Goal: Transaction & Acquisition: Purchase product/service

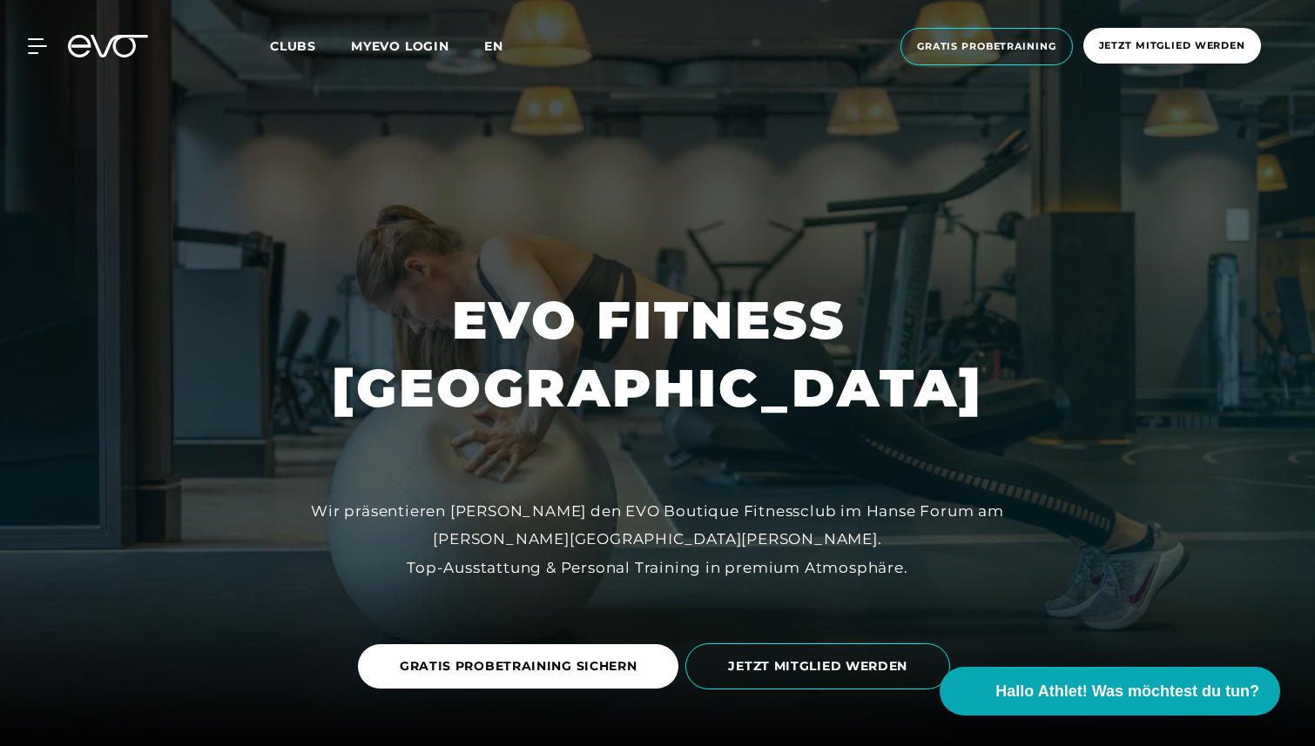
click at [493, 49] on span "en" at bounding box center [493, 46] width 19 height 16
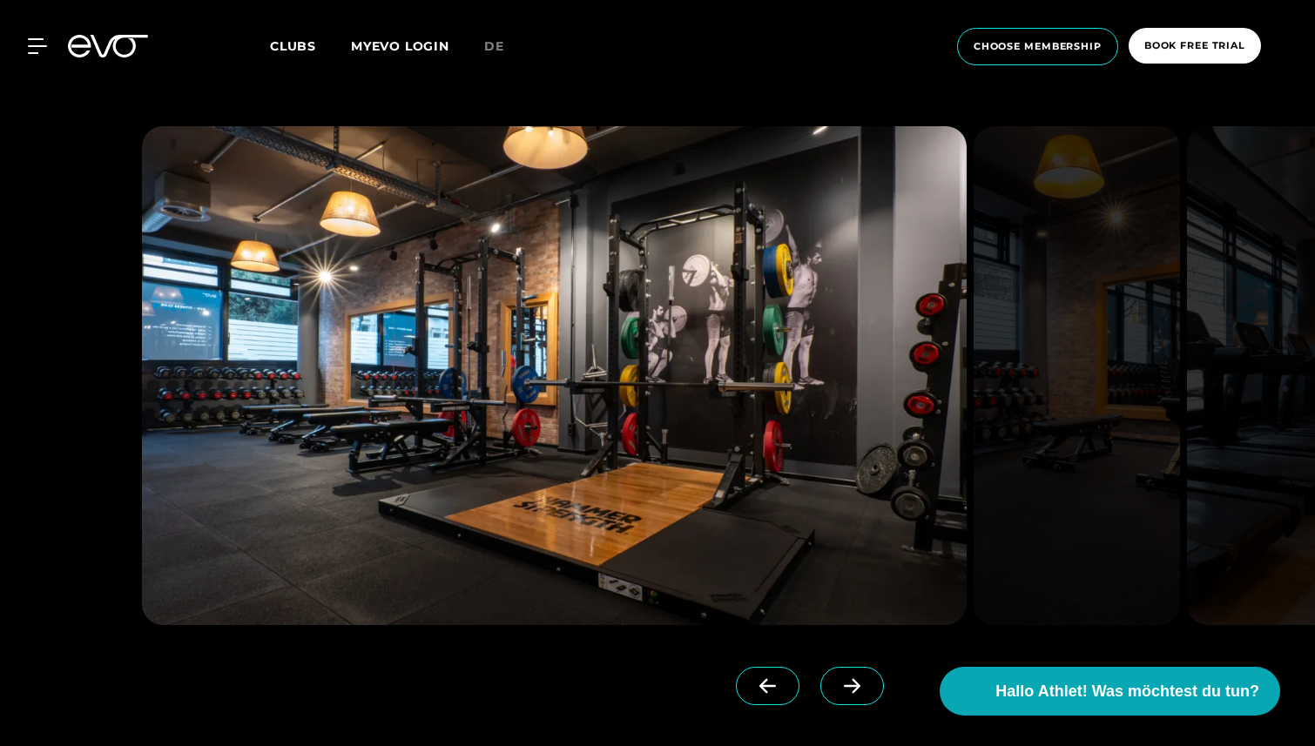
scroll to position [1629, 0]
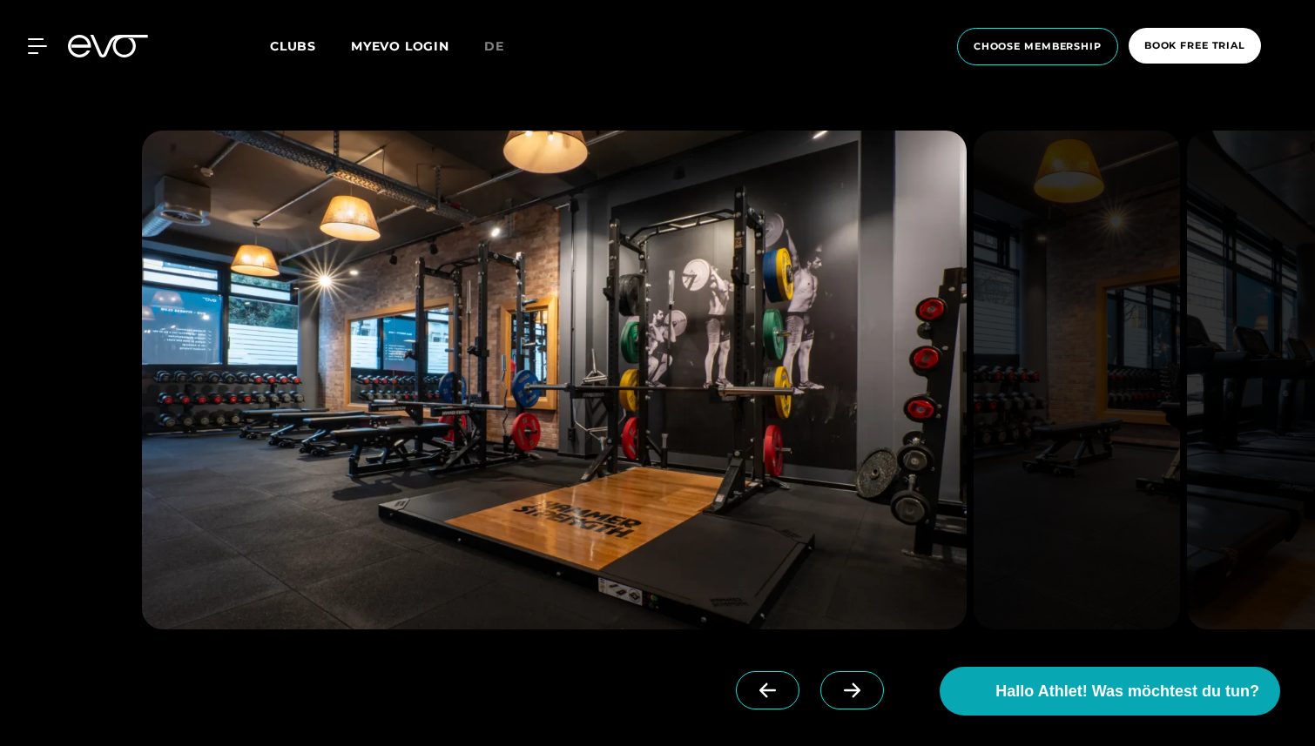
click at [837, 691] on icon at bounding box center [852, 691] width 30 height 16
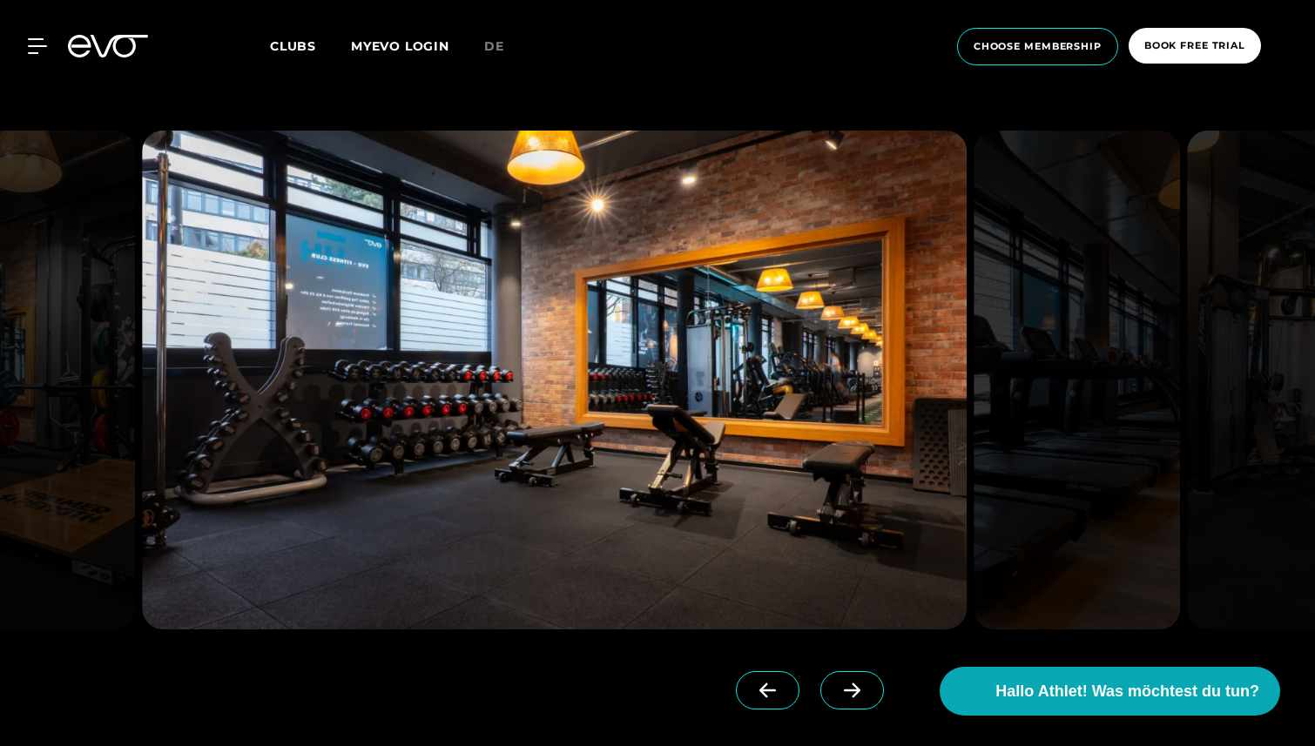
click at [837, 692] on icon at bounding box center [852, 691] width 30 height 16
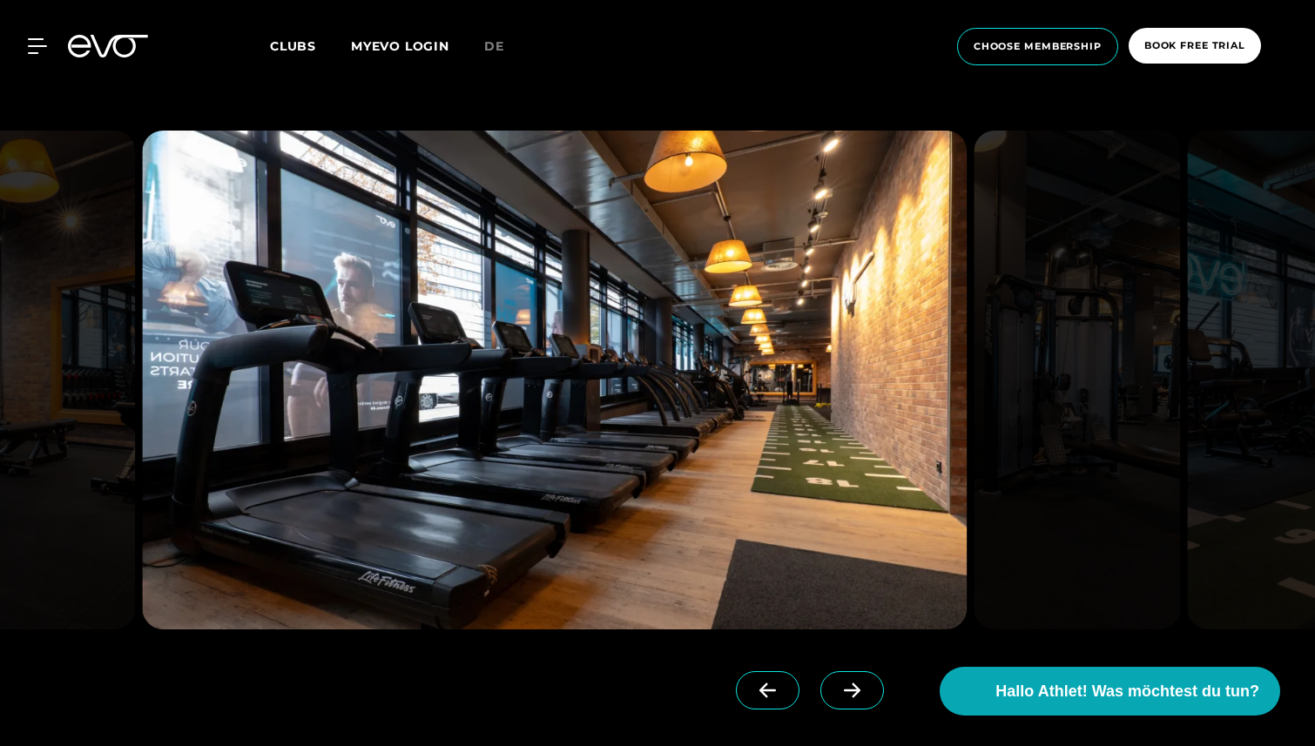
click at [837, 693] on icon at bounding box center [852, 691] width 30 height 16
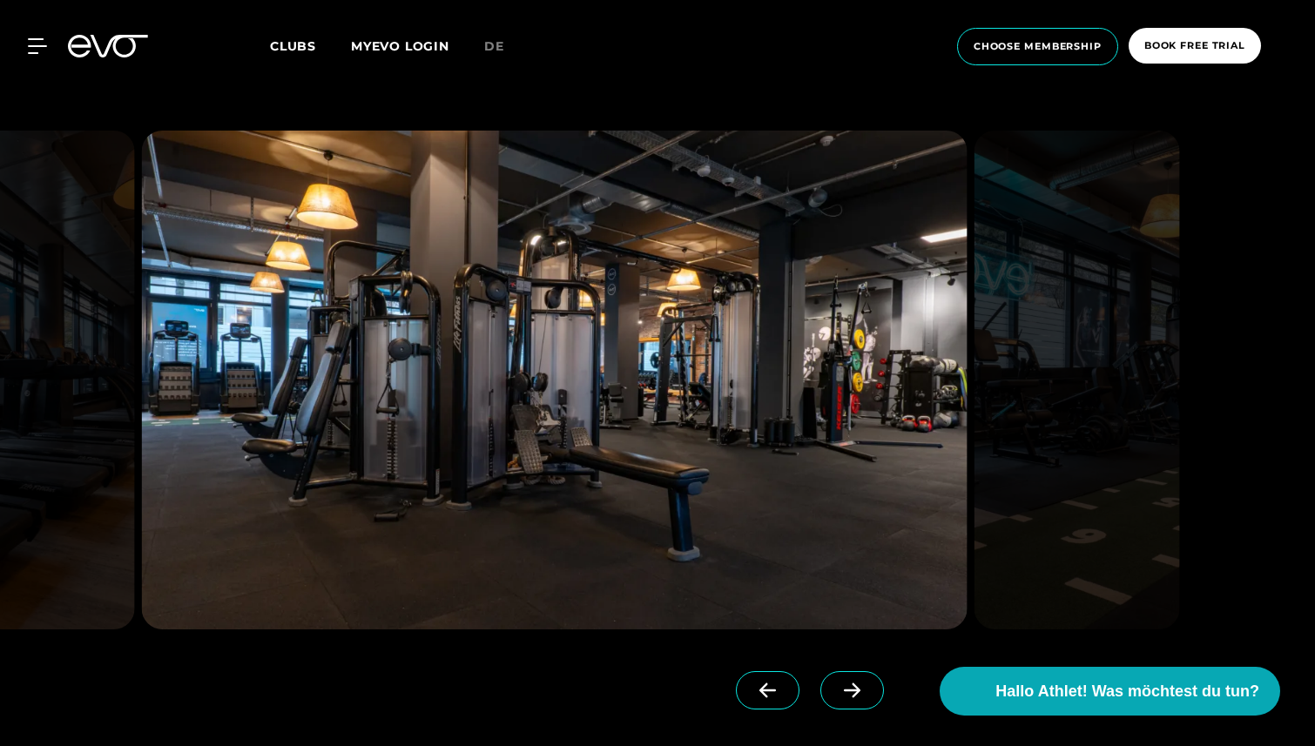
click at [837, 695] on icon at bounding box center [852, 691] width 30 height 16
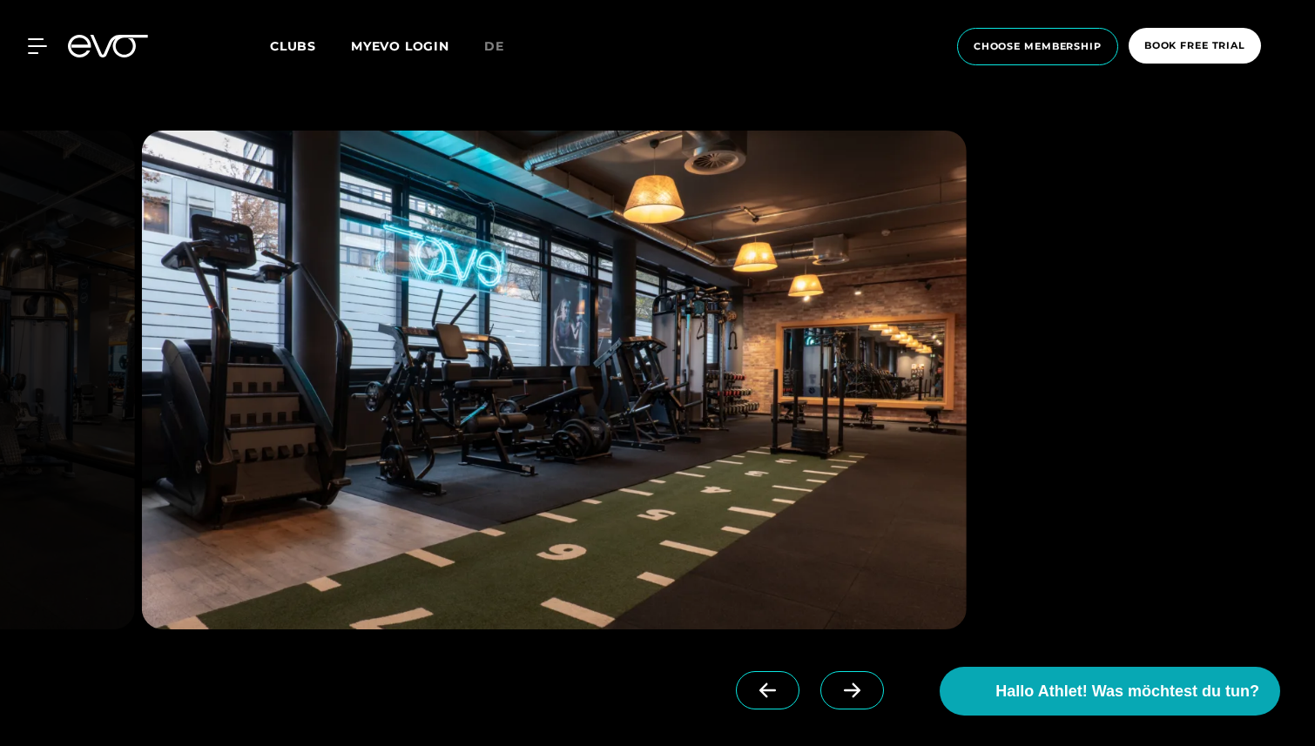
click at [837, 695] on icon at bounding box center [852, 691] width 30 height 16
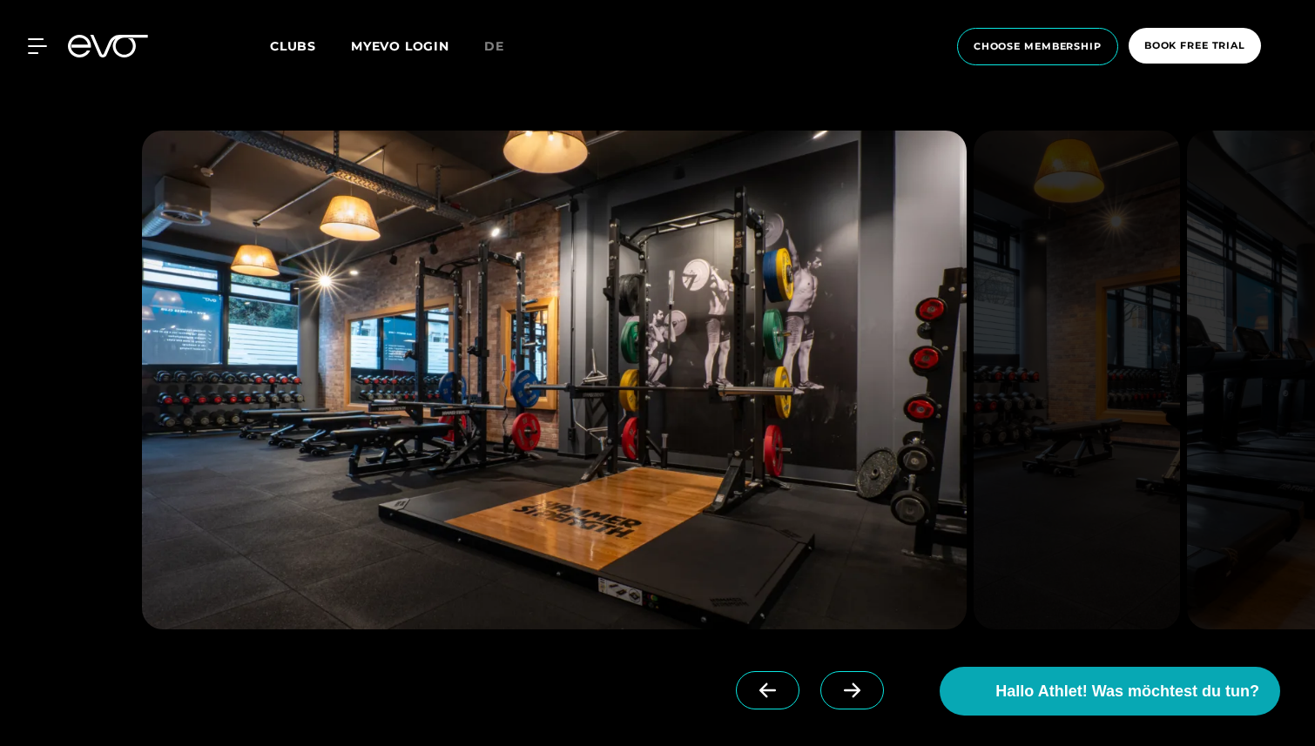
click at [837, 695] on icon at bounding box center [852, 691] width 30 height 16
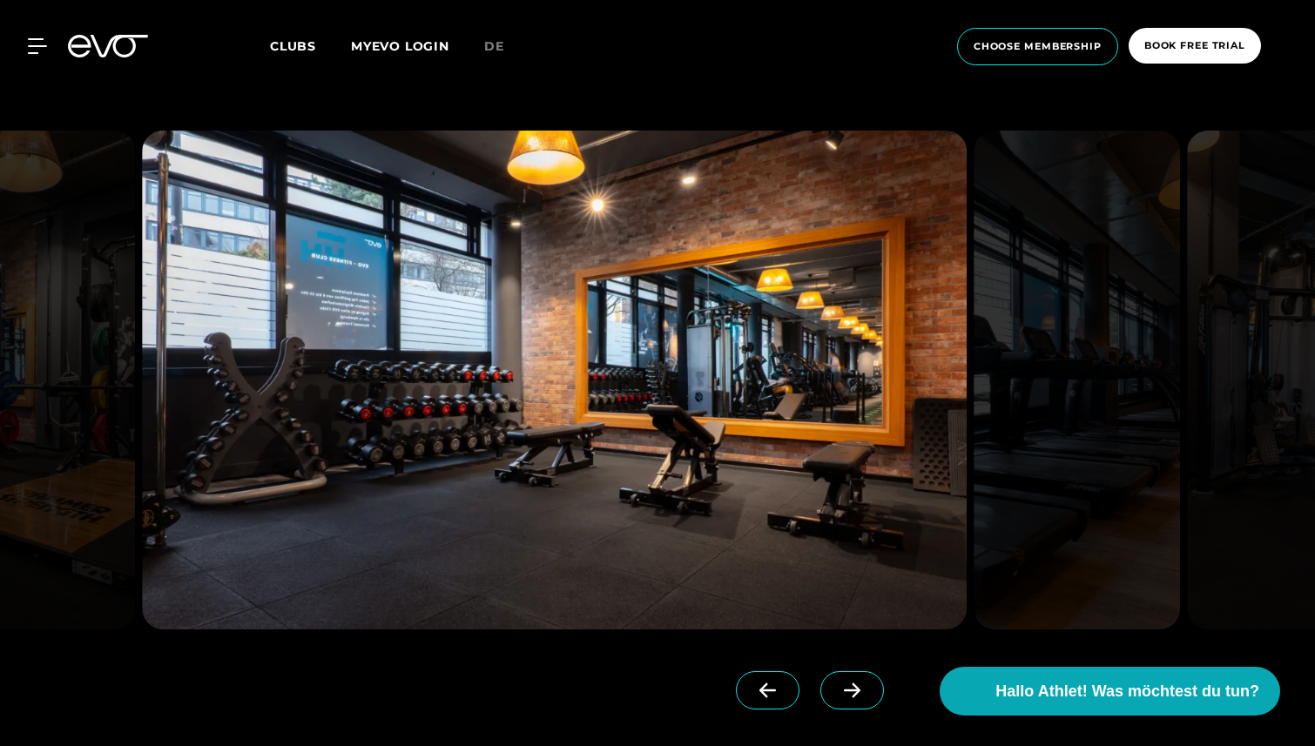
click at [837, 695] on icon at bounding box center [852, 691] width 30 height 16
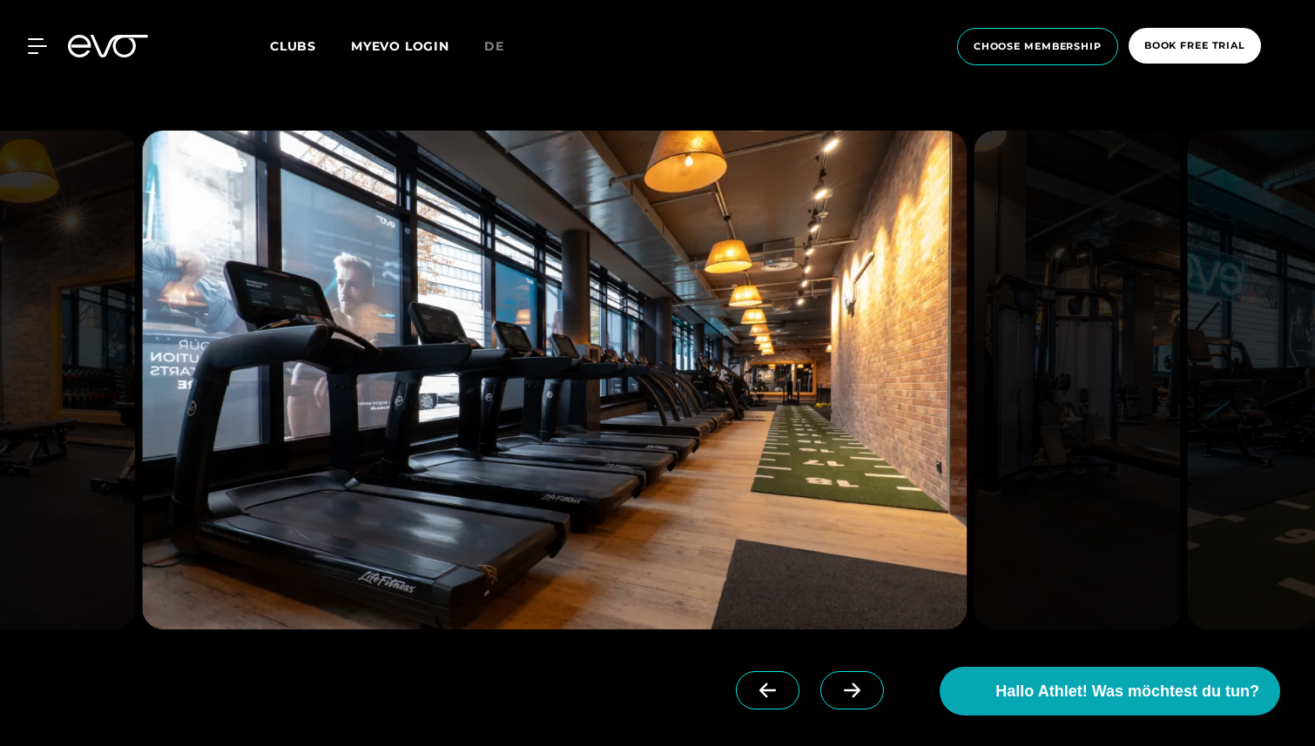
click at [837, 695] on icon at bounding box center [852, 691] width 30 height 16
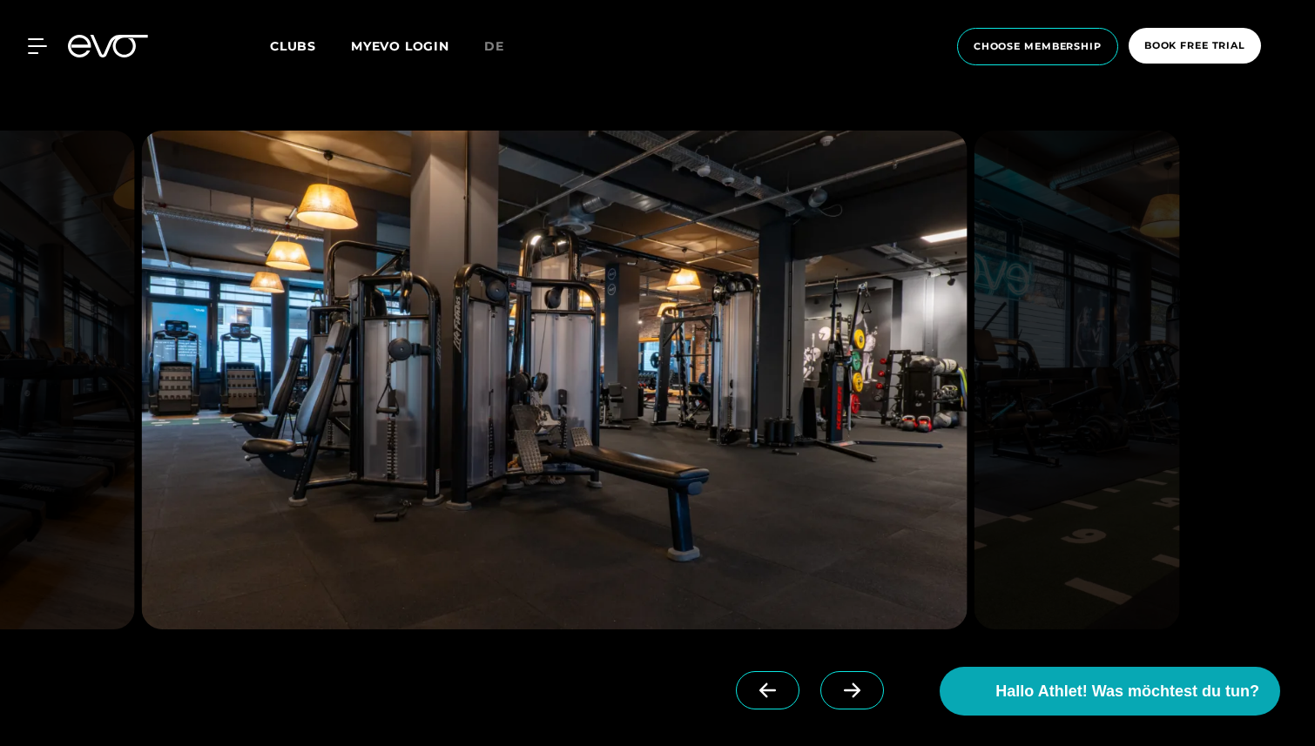
click at [837, 695] on icon at bounding box center [852, 691] width 30 height 16
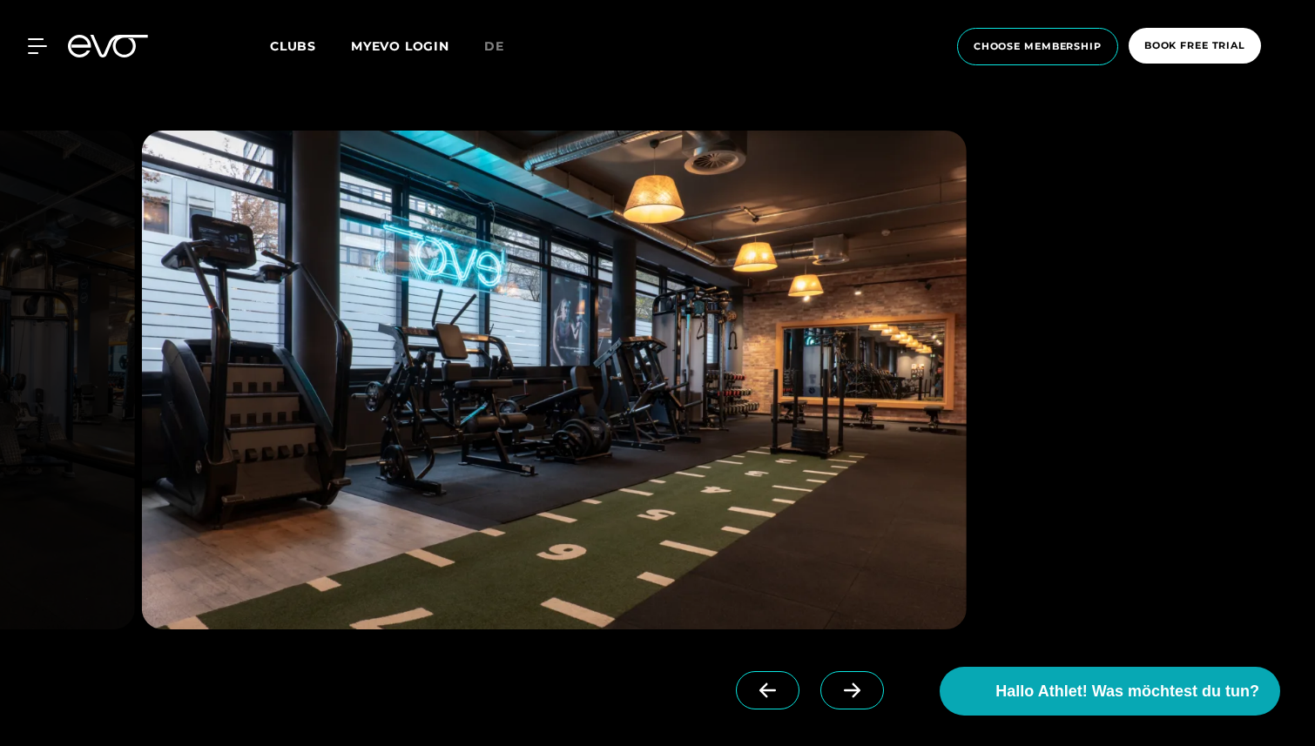
click at [837, 695] on icon at bounding box center [852, 691] width 30 height 16
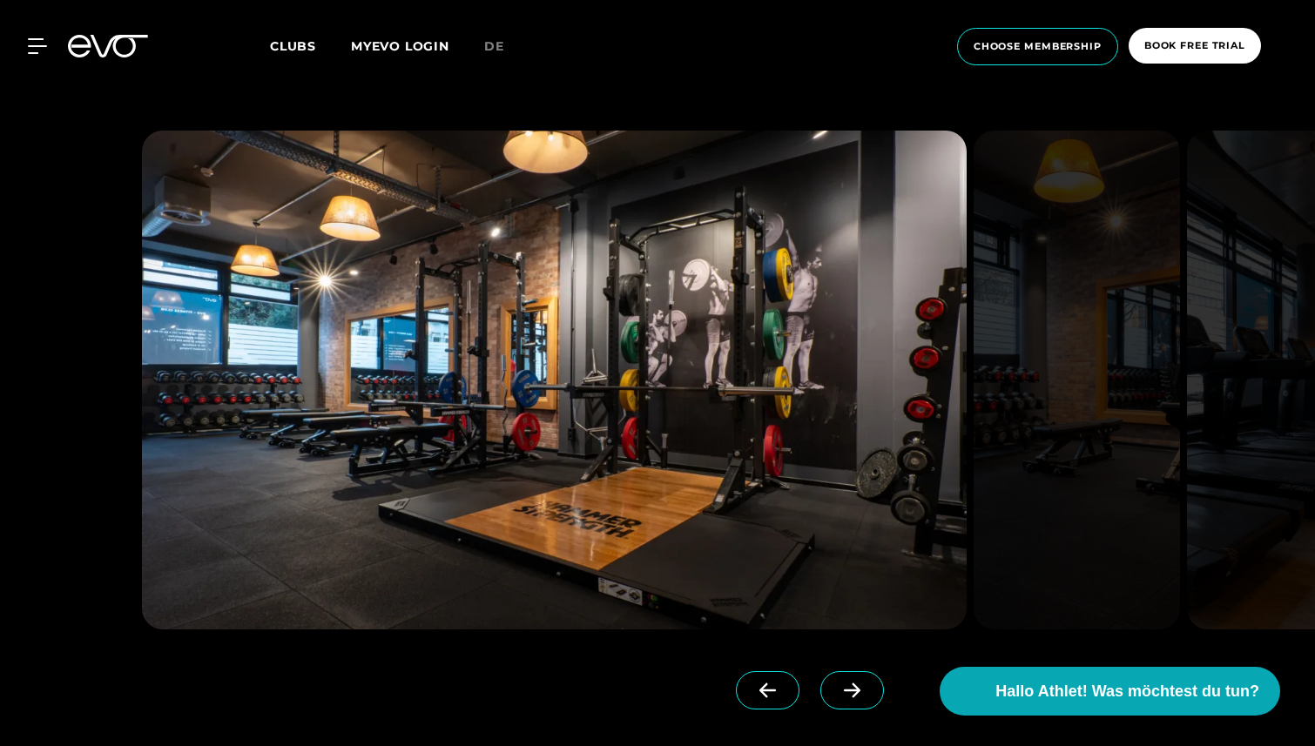
click at [752, 692] on icon at bounding box center [767, 691] width 30 height 16
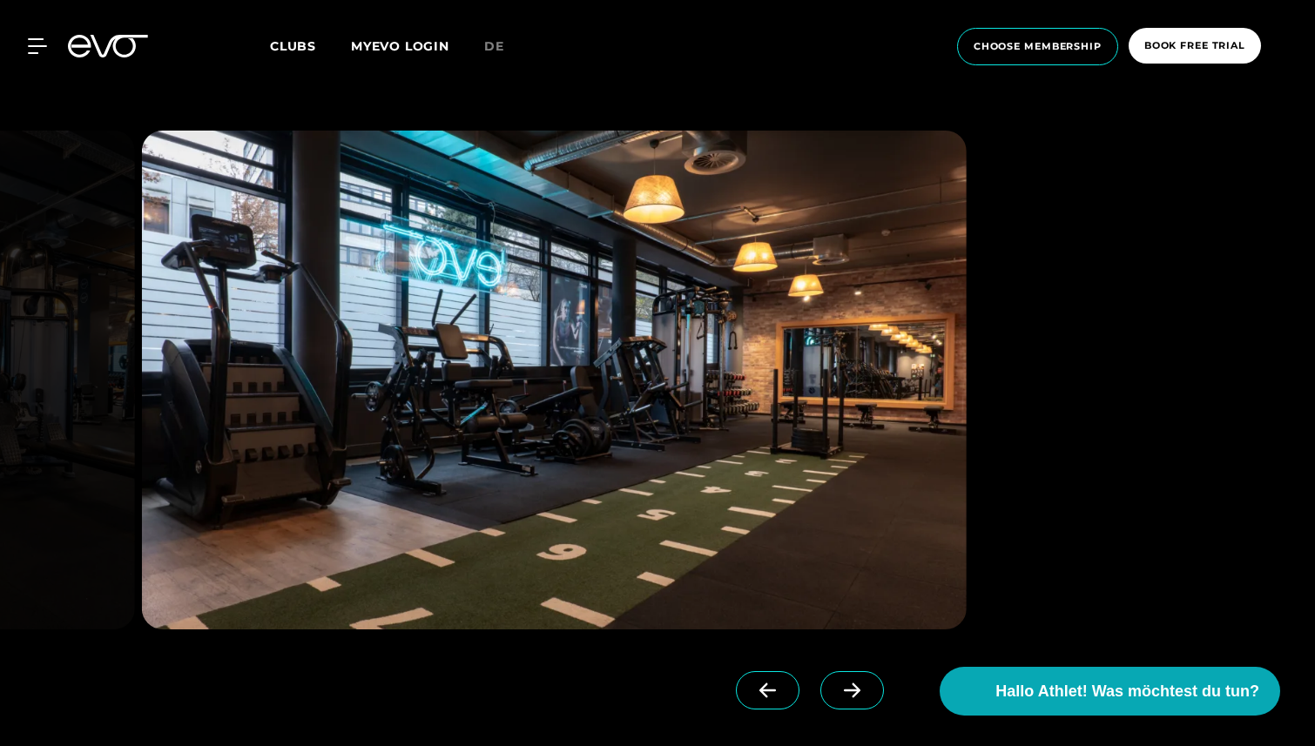
click at [820, 693] on span at bounding box center [852, 690] width 64 height 38
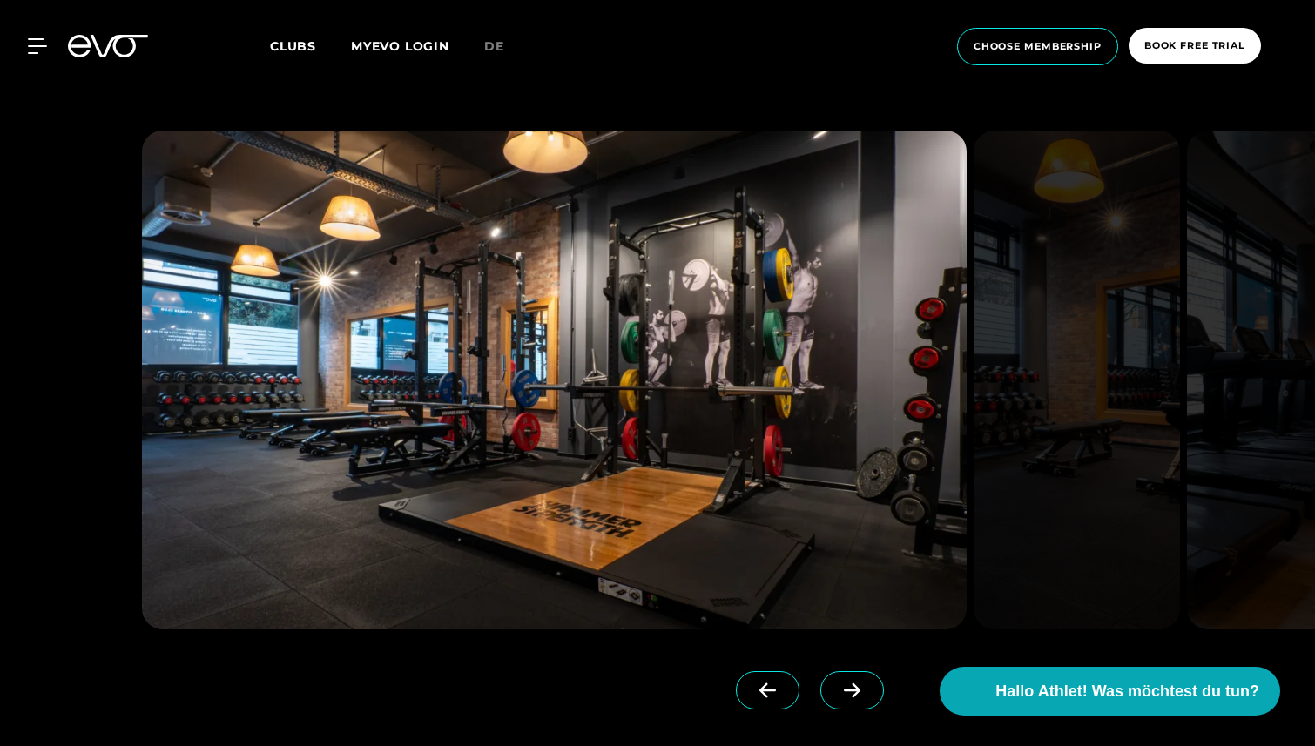
click at [837, 693] on icon at bounding box center [852, 691] width 30 height 16
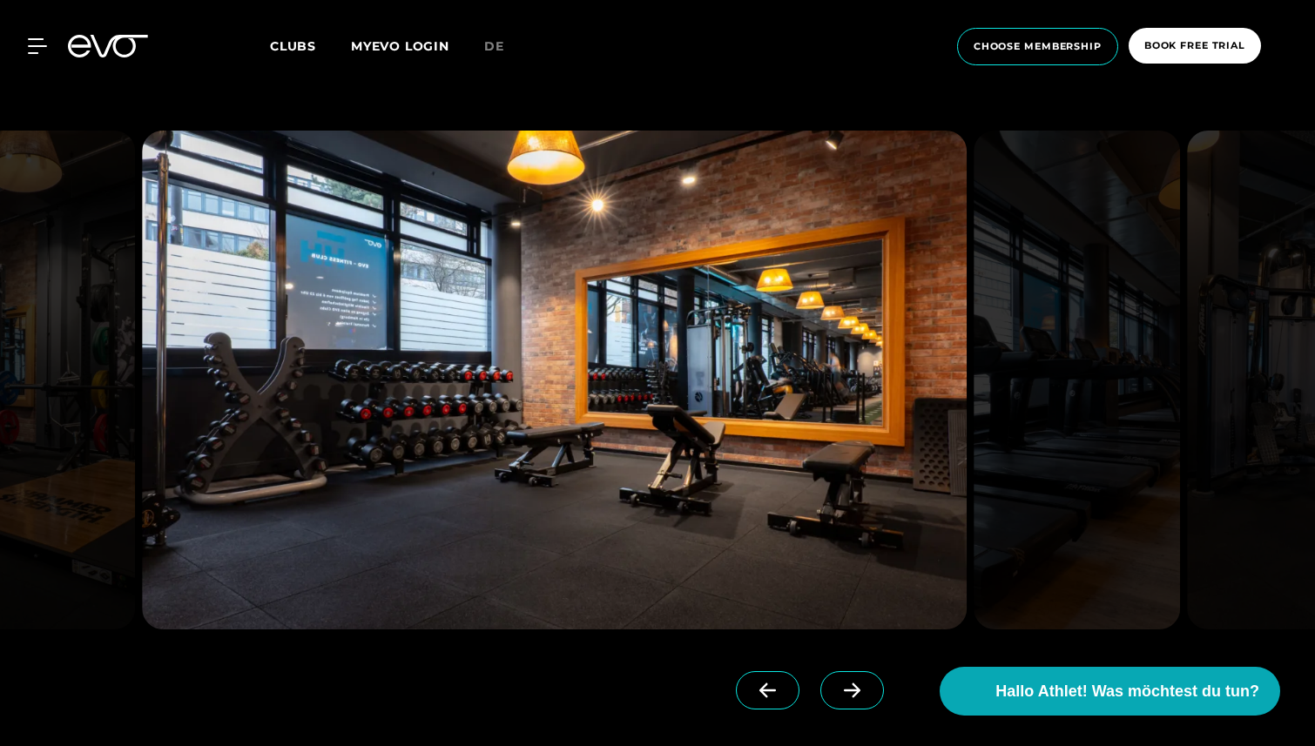
click at [837, 693] on icon at bounding box center [852, 691] width 30 height 16
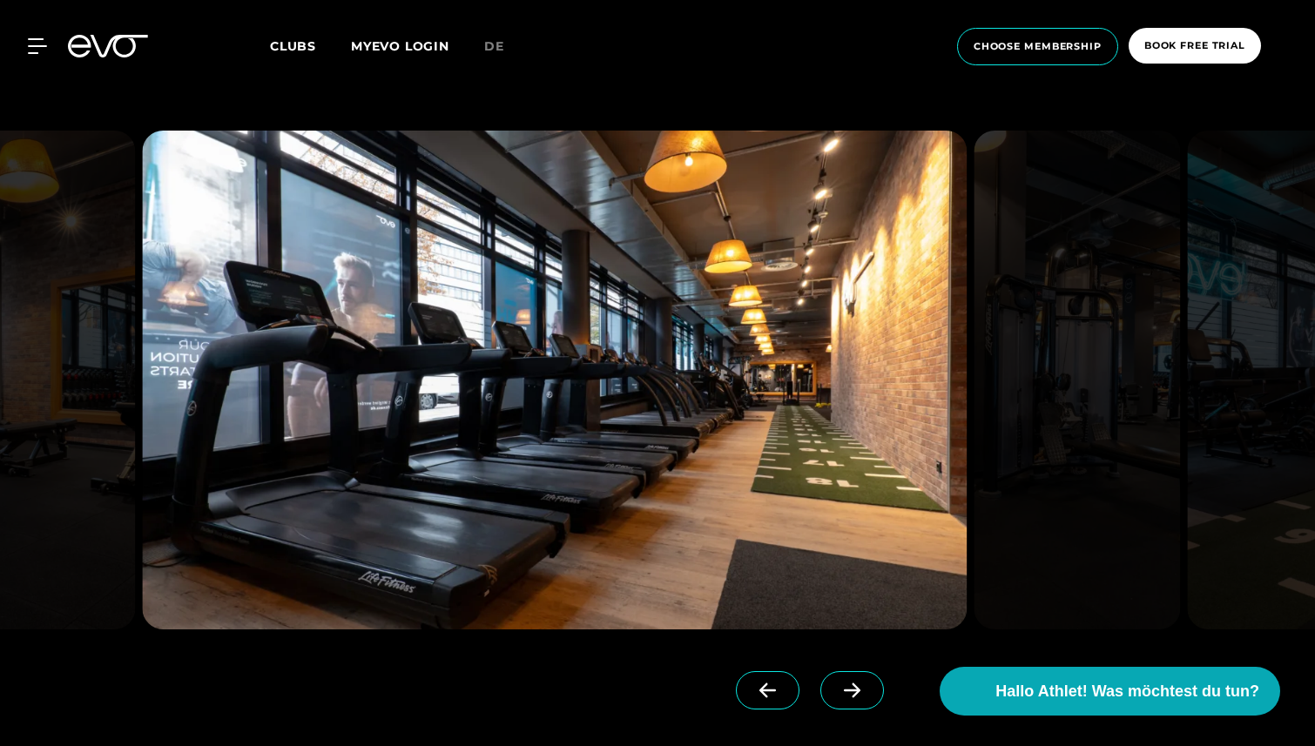
click at [837, 693] on icon at bounding box center [852, 691] width 30 height 16
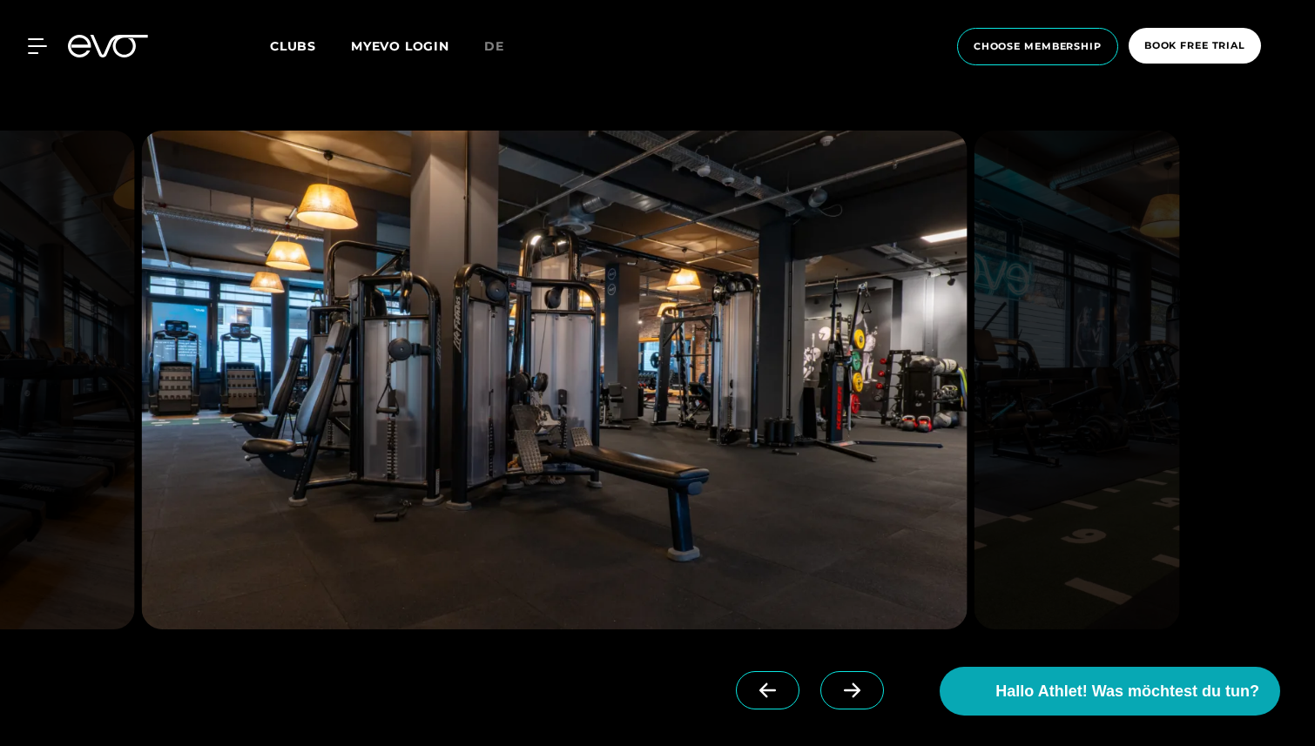
click at [837, 696] on icon at bounding box center [852, 691] width 30 height 16
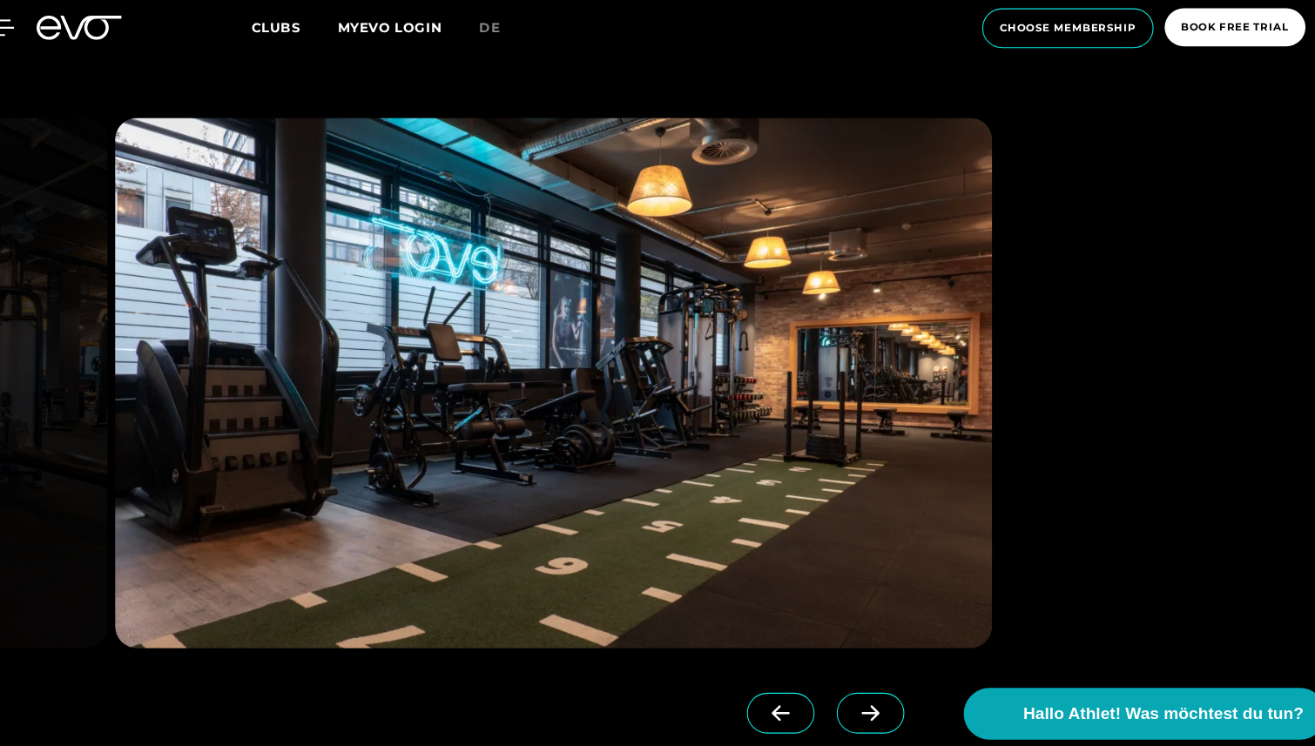
click at [820, 704] on span at bounding box center [852, 690] width 64 height 38
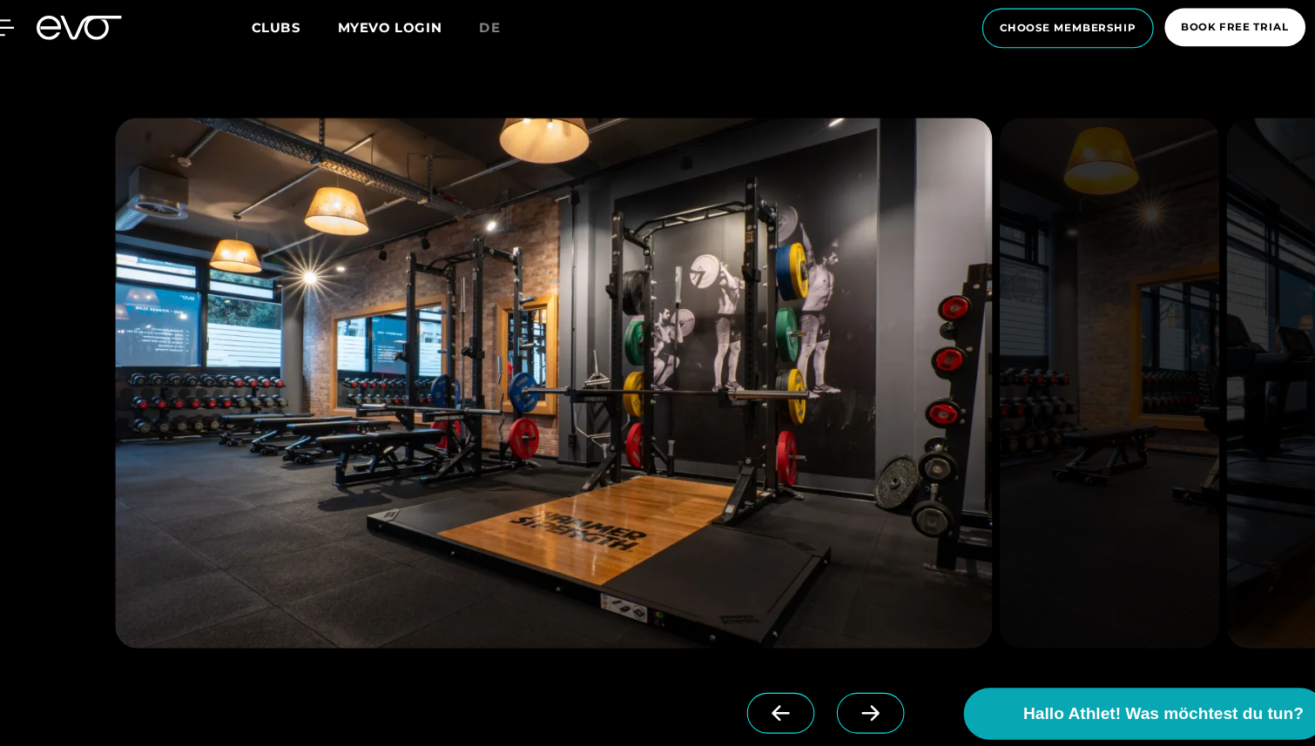
click at [820, 703] on span at bounding box center [852, 690] width 64 height 38
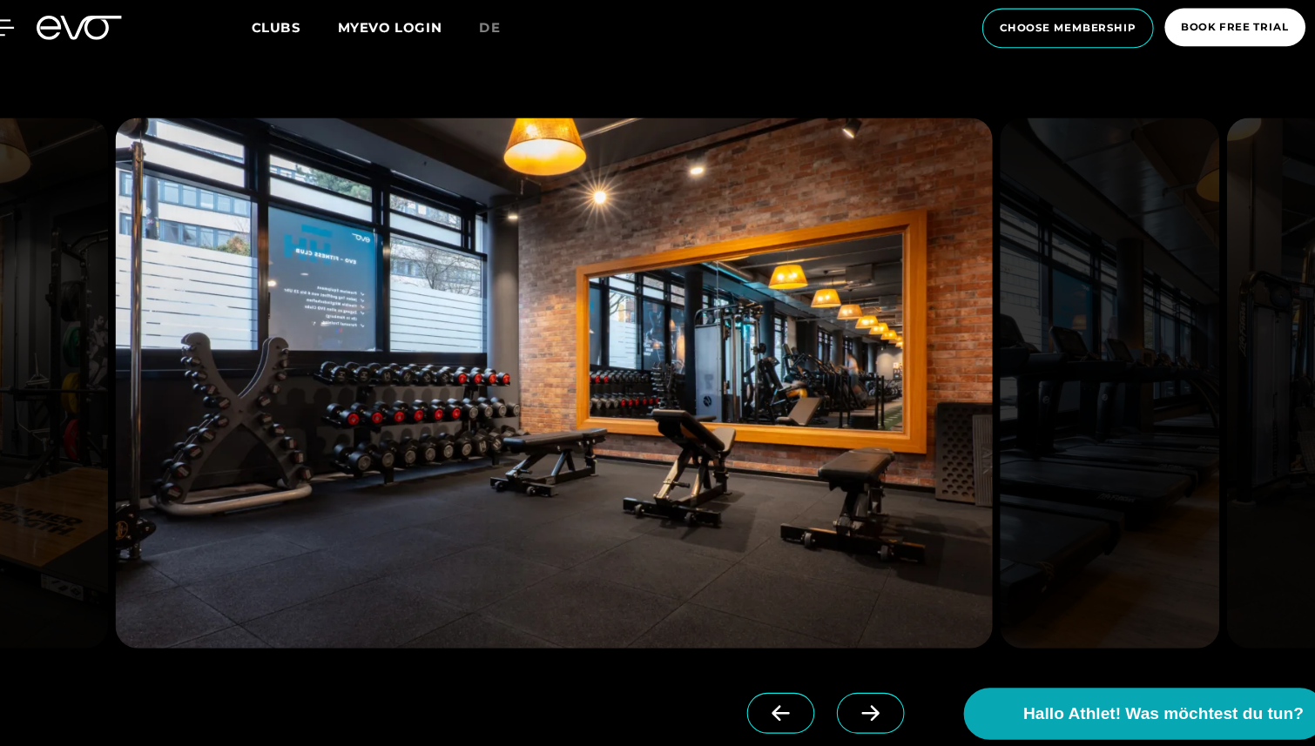
click at [820, 700] on span at bounding box center [852, 690] width 64 height 38
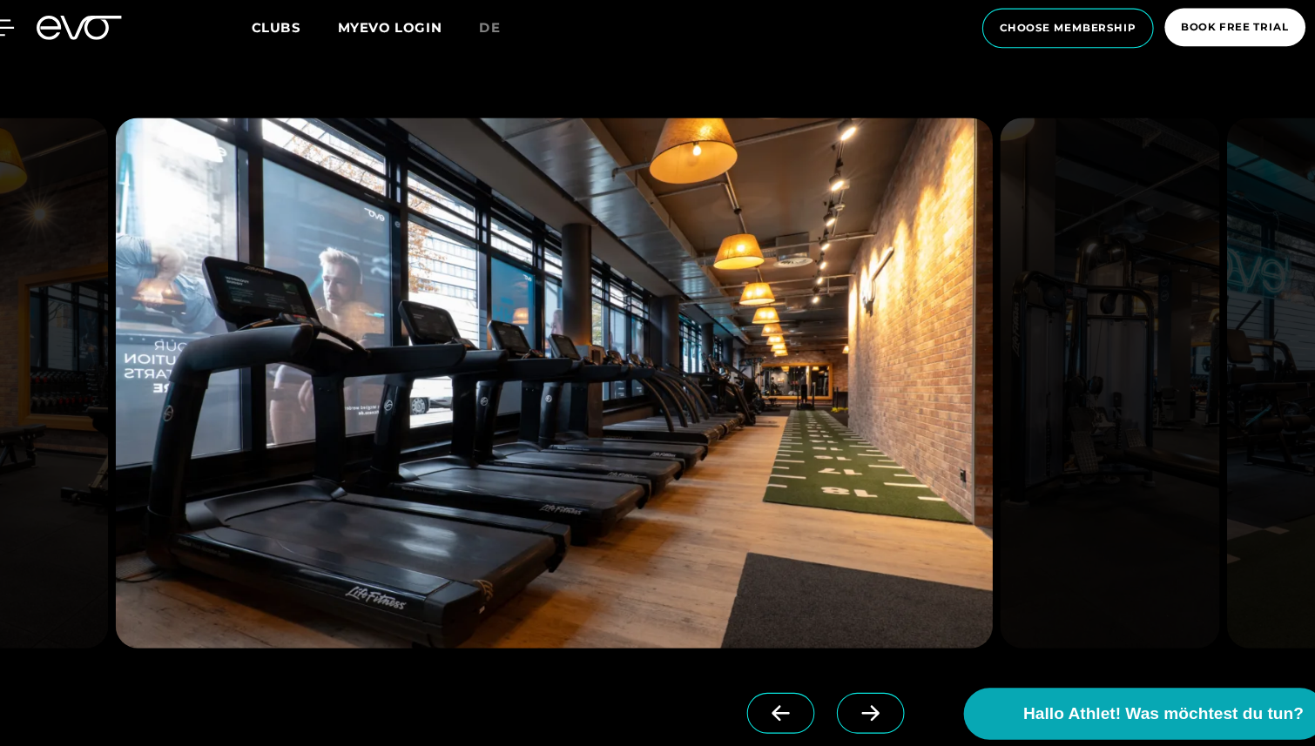
click at [820, 700] on span at bounding box center [852, 690] width 64 height 38
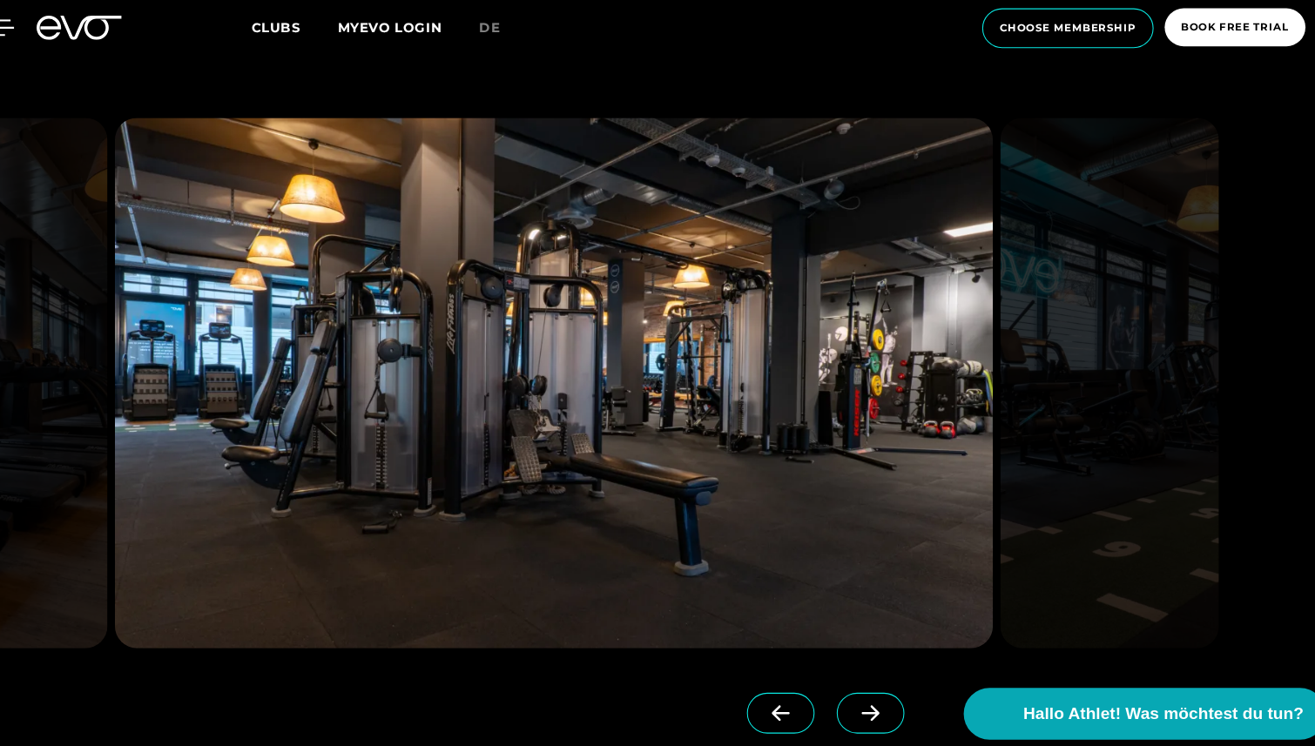
click at [820, 700] on span at bounding box center [852, 690] width 64 height 38
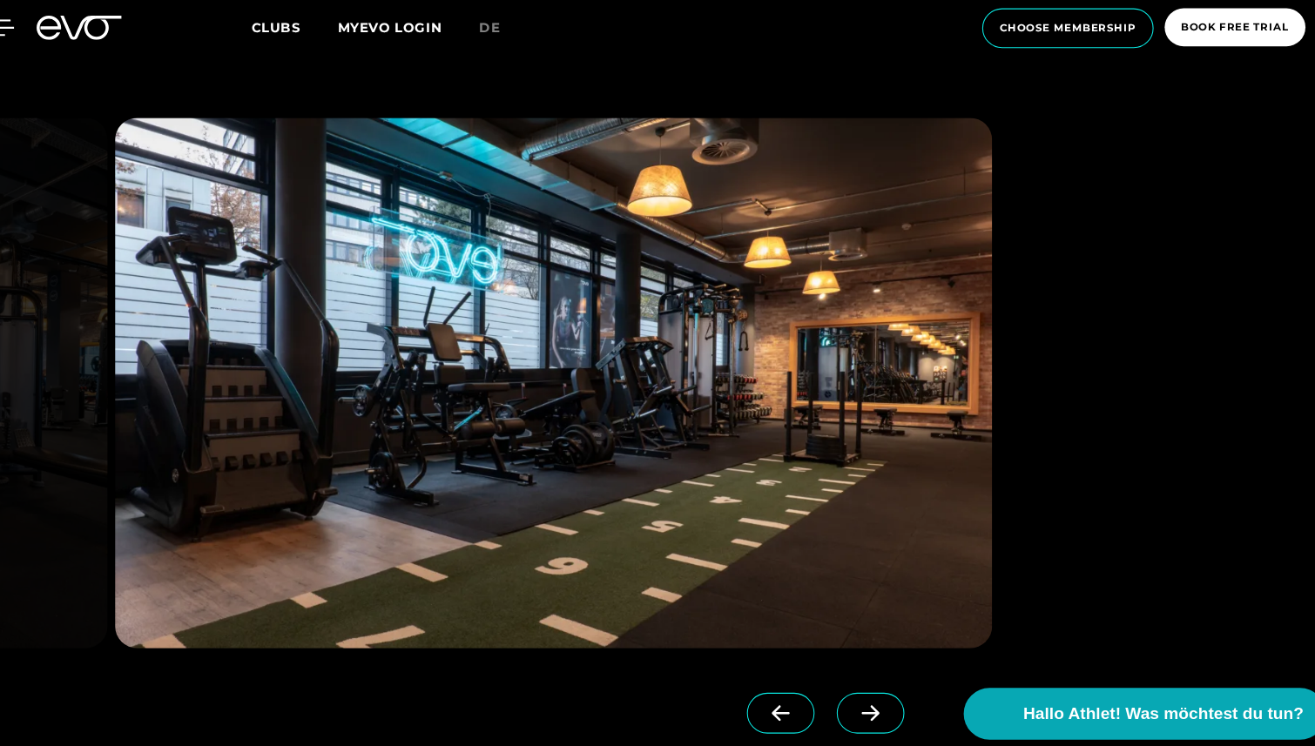
click at [820, 700] on span at bounding box center [852, 690] width 64 height 38
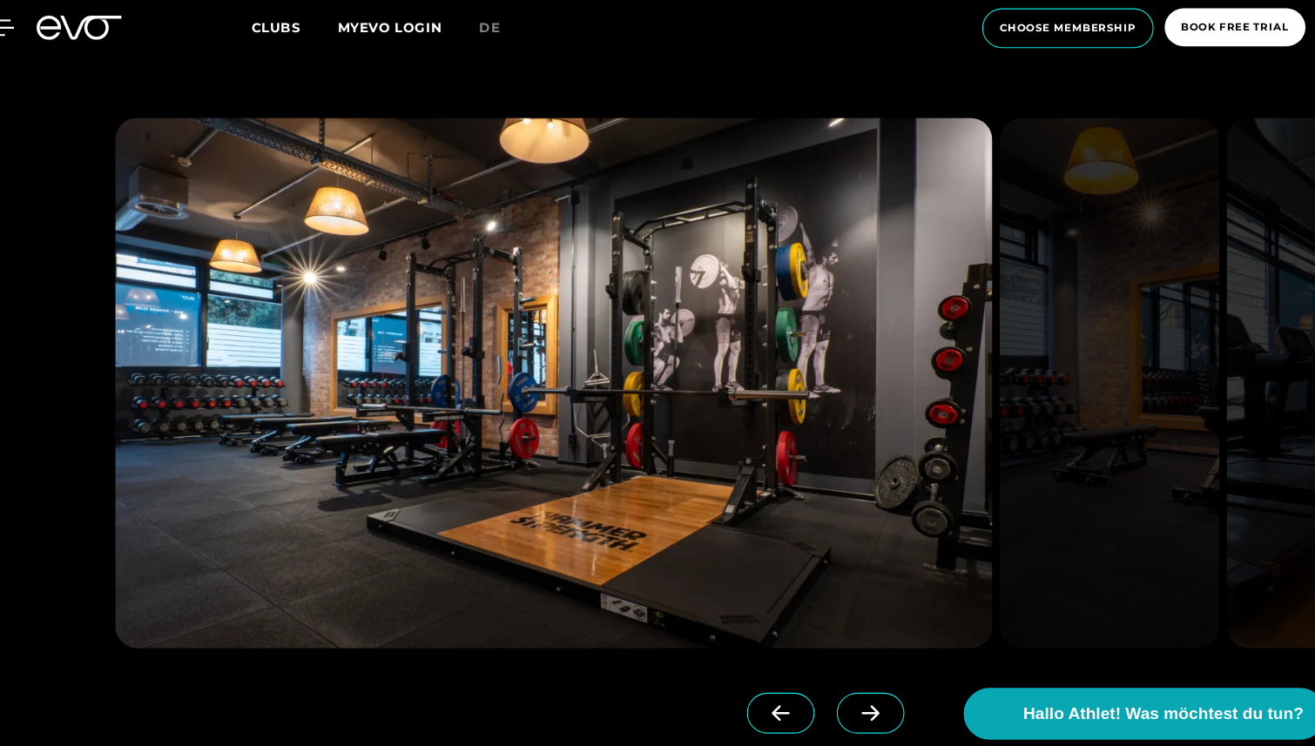
click at [820, 700] on span at bounding box center [852, 690] width 64 height 38
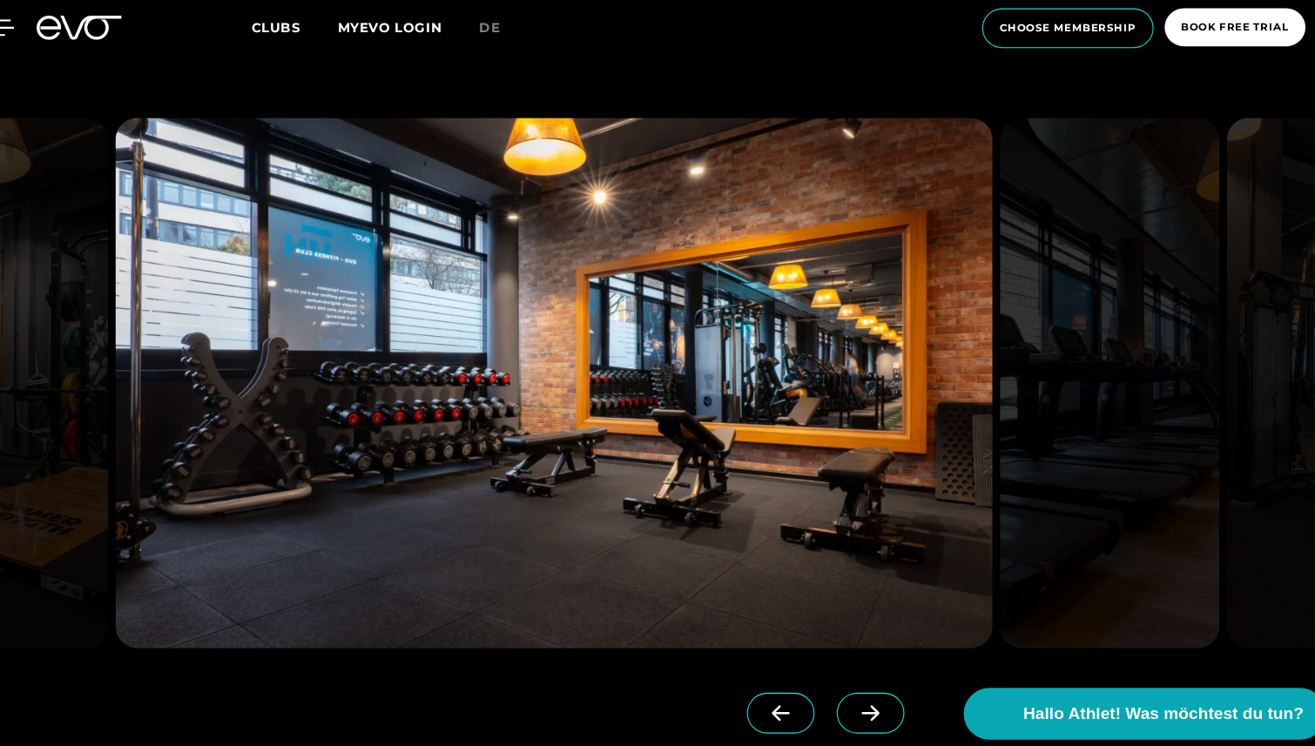
click at [837, 688] on icon at bounding box center [852, 691] width 30 height 16
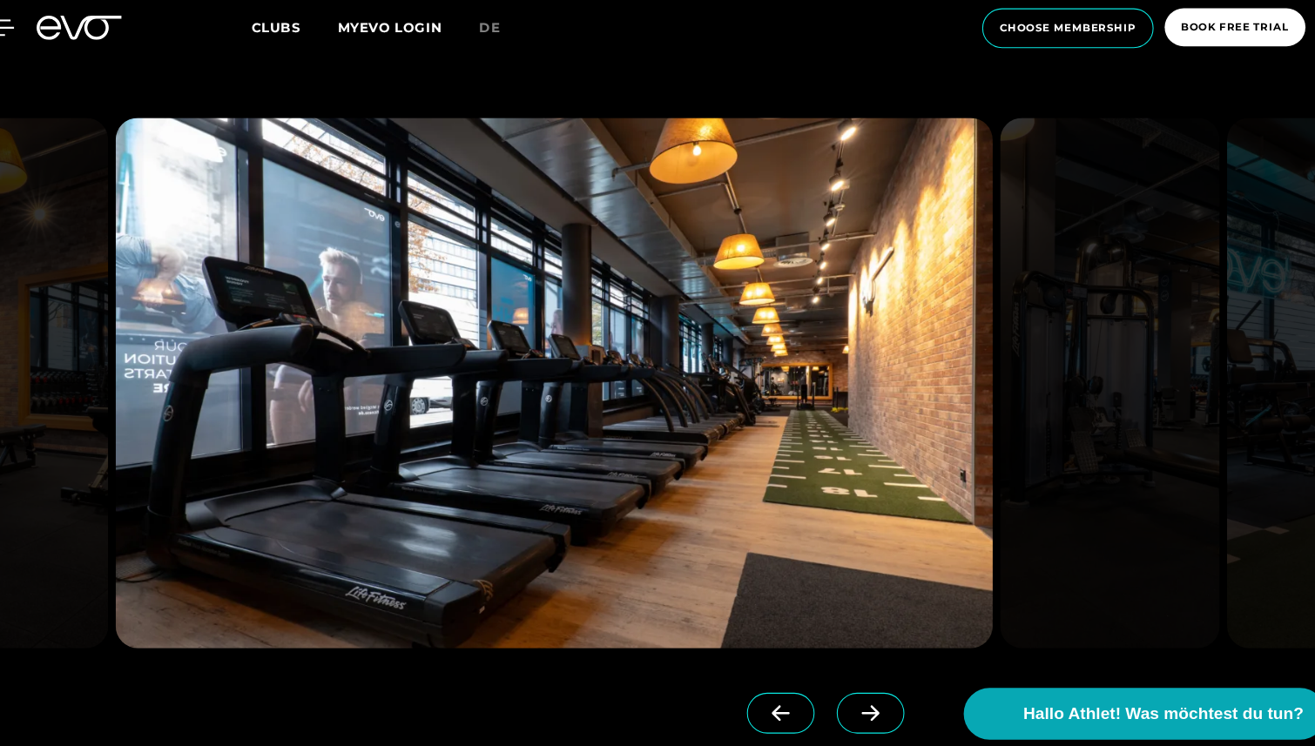
click at [837, 697] on icon at bounding box center [852, 691] width 30 height 16
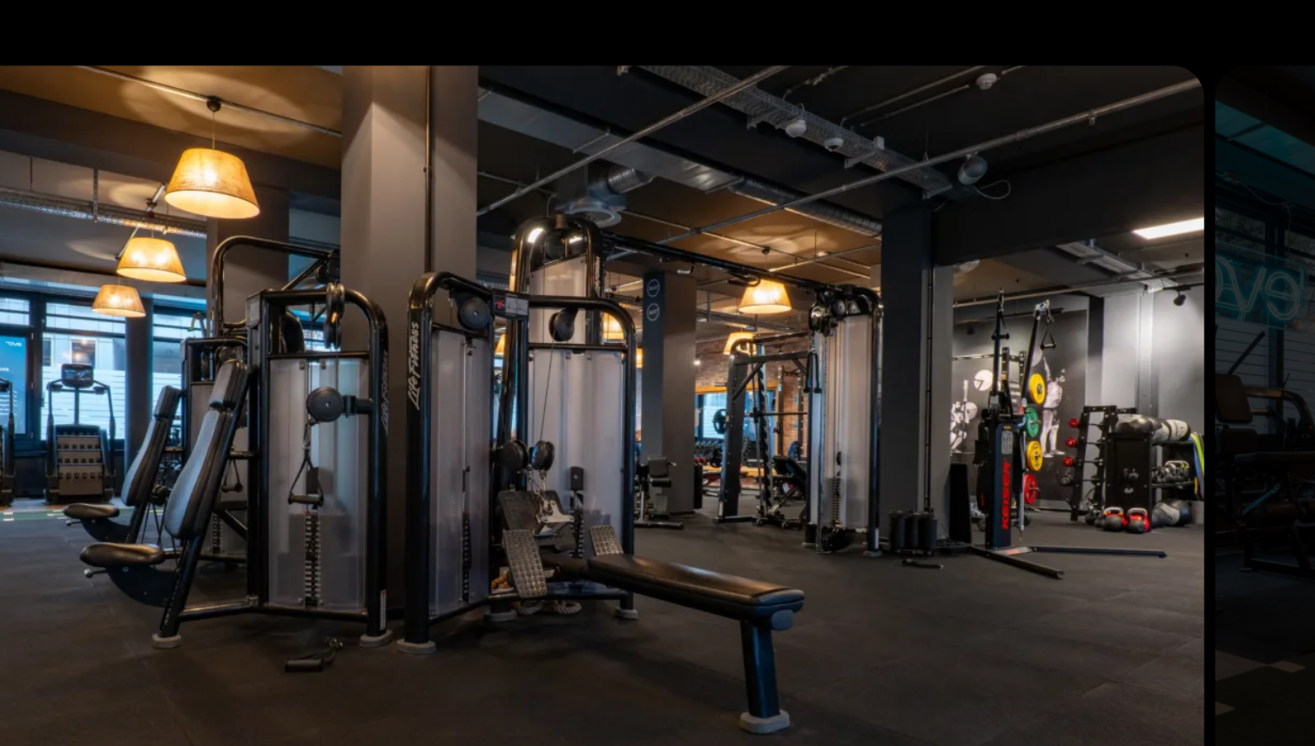
click at [988, 231] on img at bounding box center [1076, 380] width 206 height 499
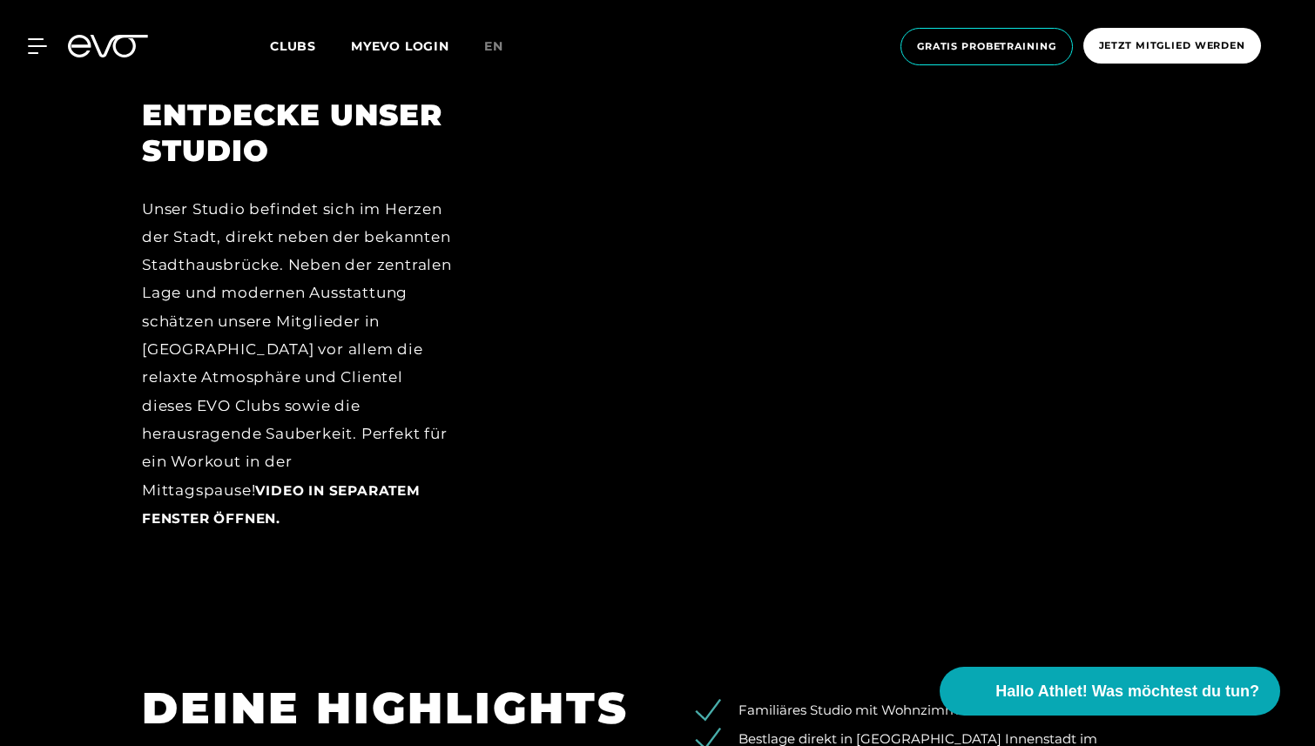
scroll to position [2518, 0]
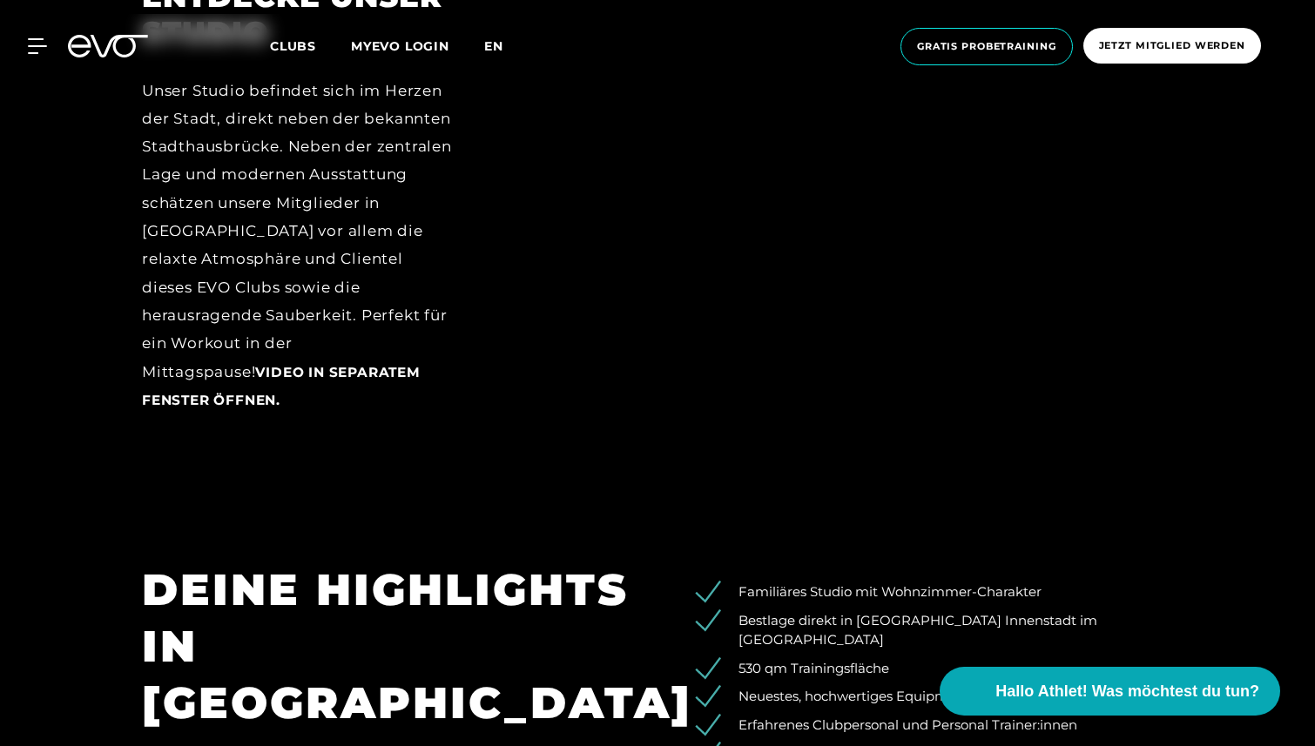
click at [489, 45] on span "en" at bounding box center [493, 46] width 19 height 16
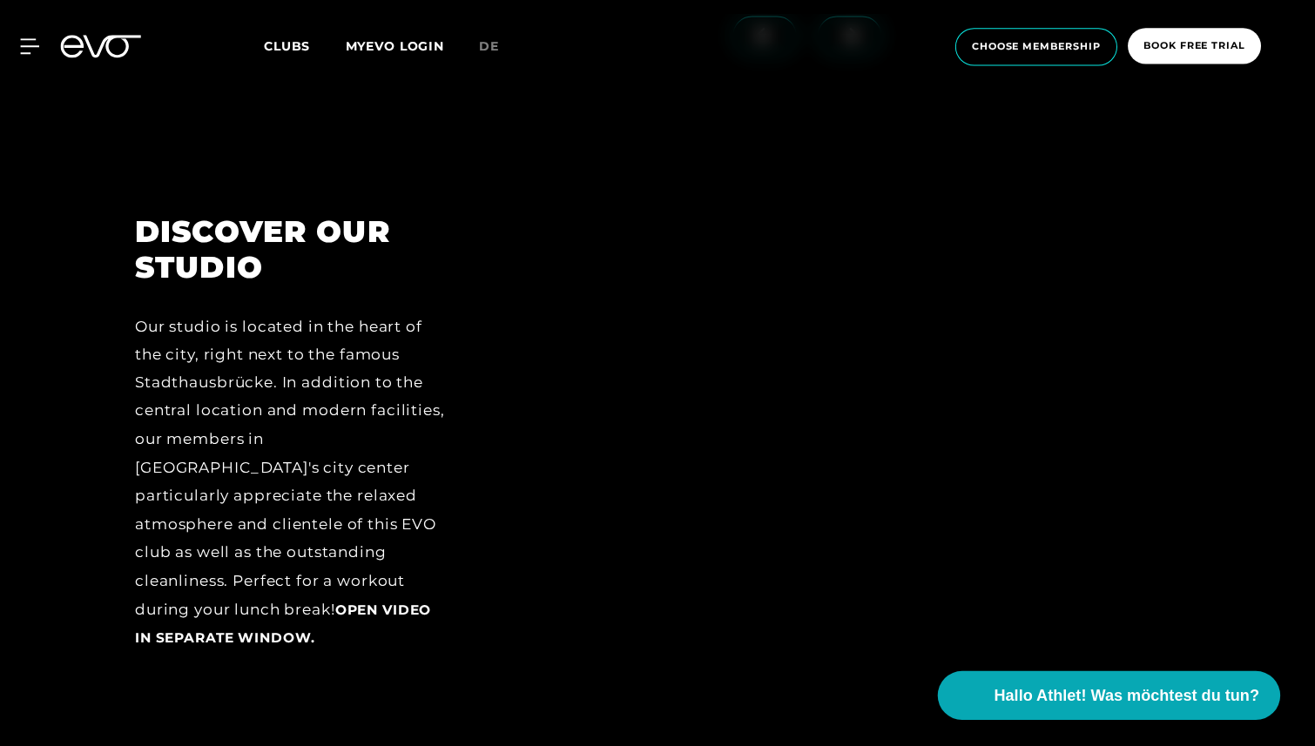
scroll to position [2282, 0]
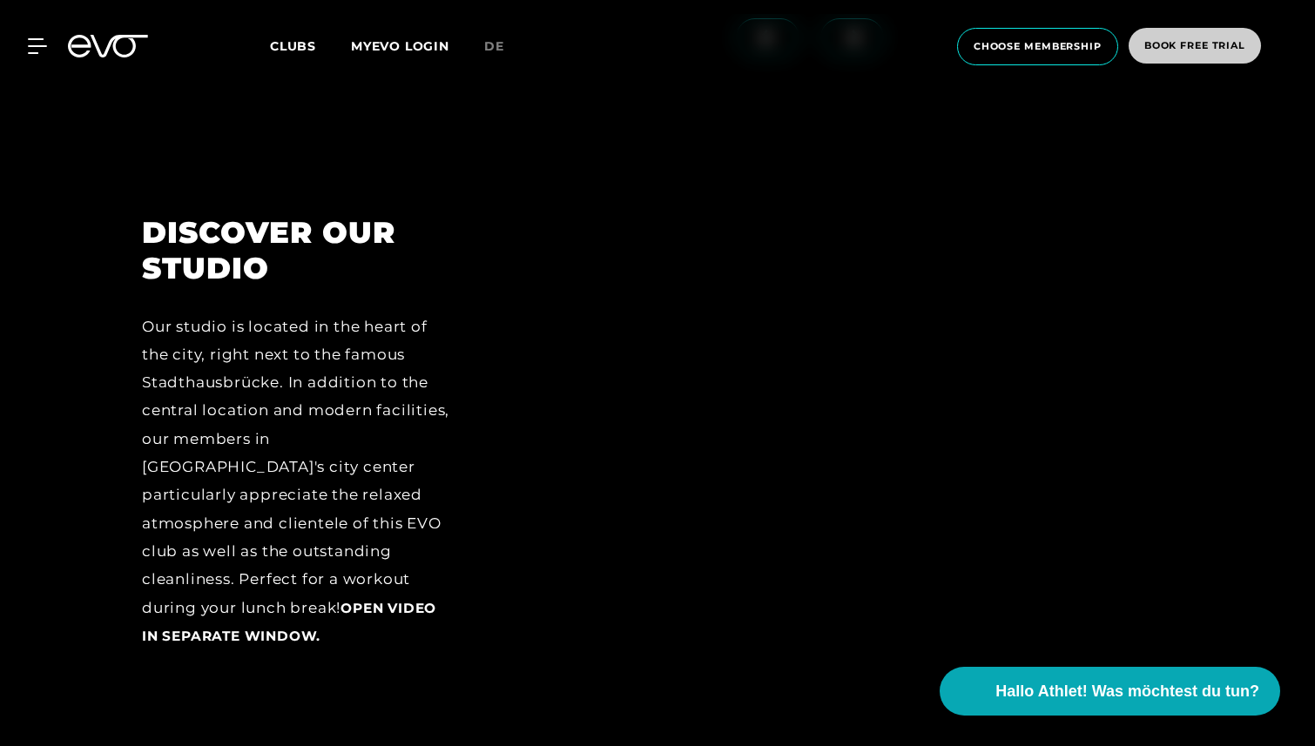
click at [1180, 41] on span "book free trial" at bounding box center [1194, 45] width 101 height 15
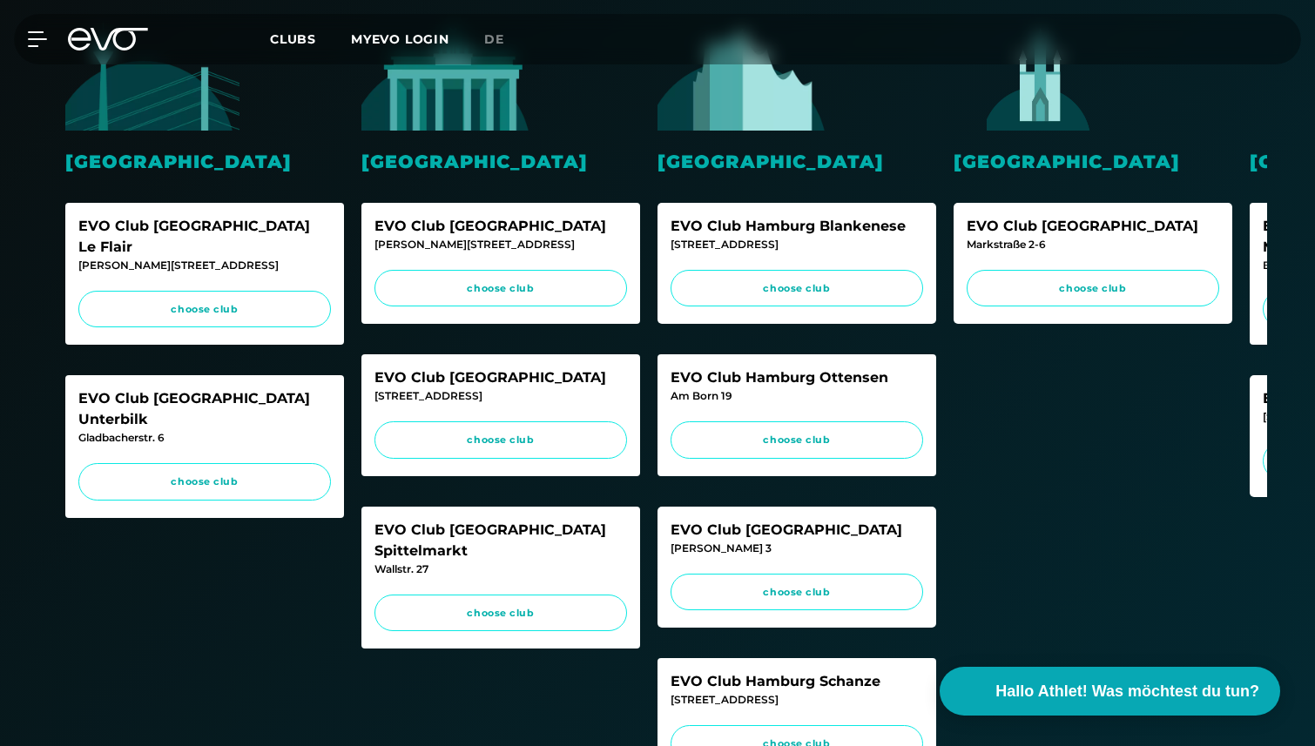
scroll to position [645, 0]
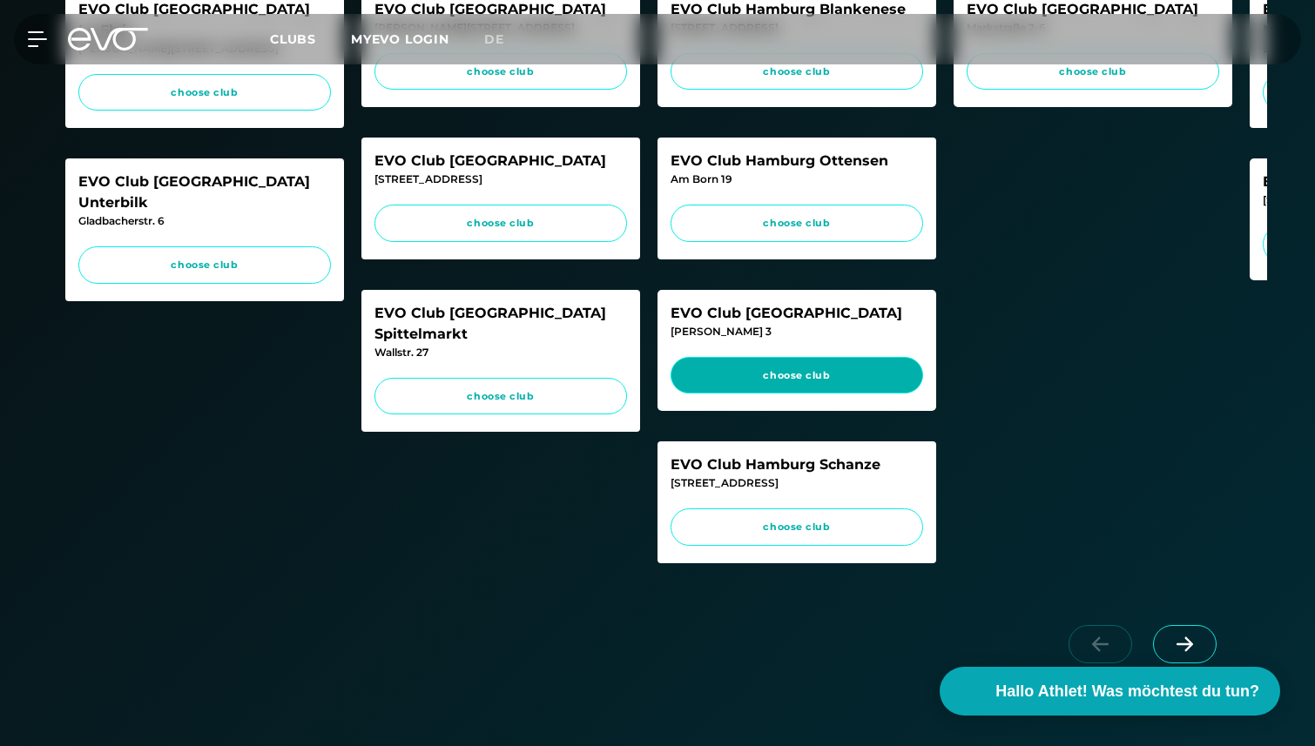
click at [744, 383] on span "choose club" at bounding box center [796, 375] width 219 height 15
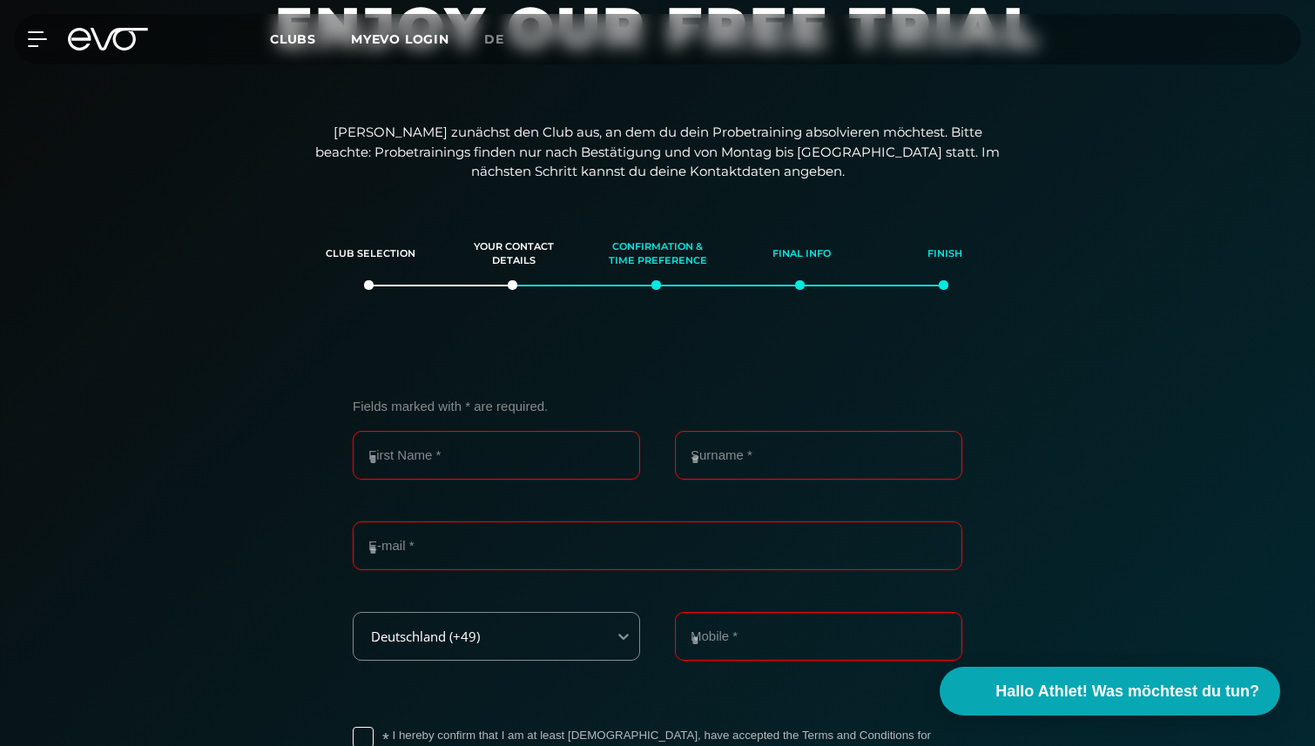
scroll to position [0, 0]
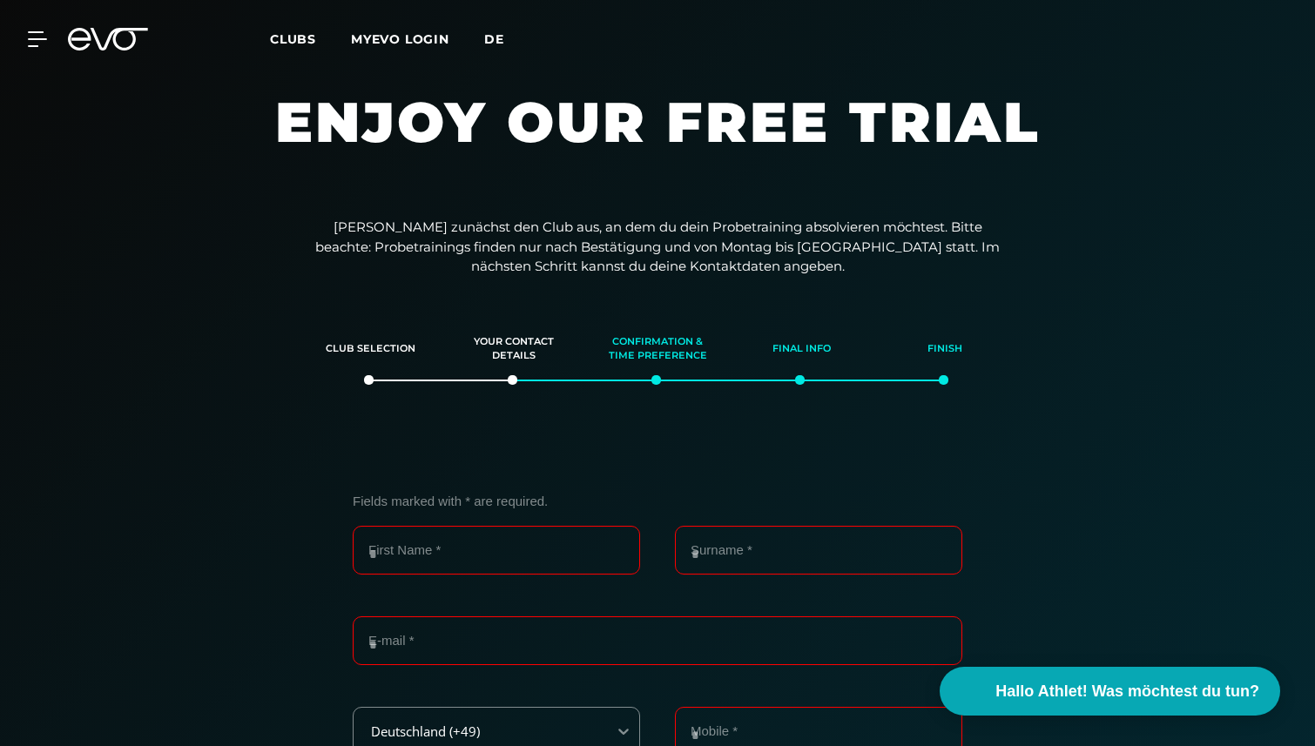
click at [494, 41] on span "de" at bounding box center [494, 39] width 20 height 16
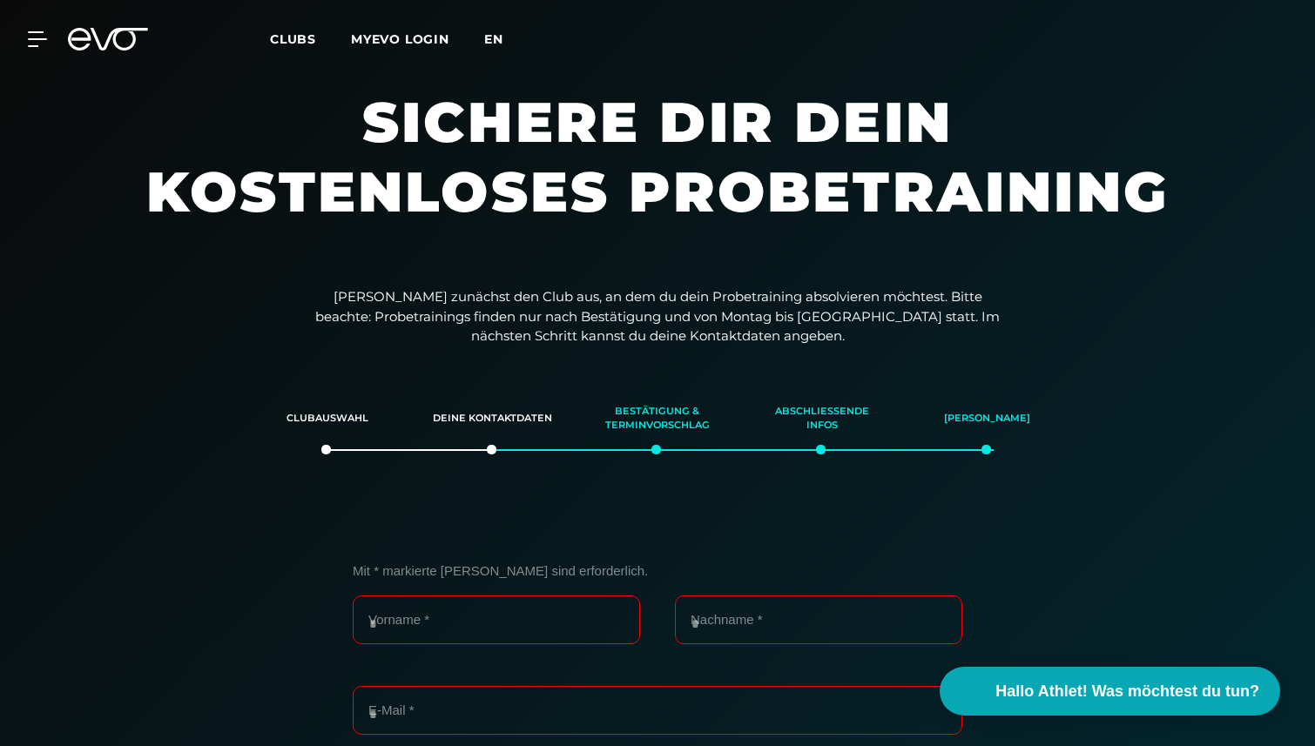
click at [496, 41] on span "en" at bounding box center [493, 39] width 19 height 16
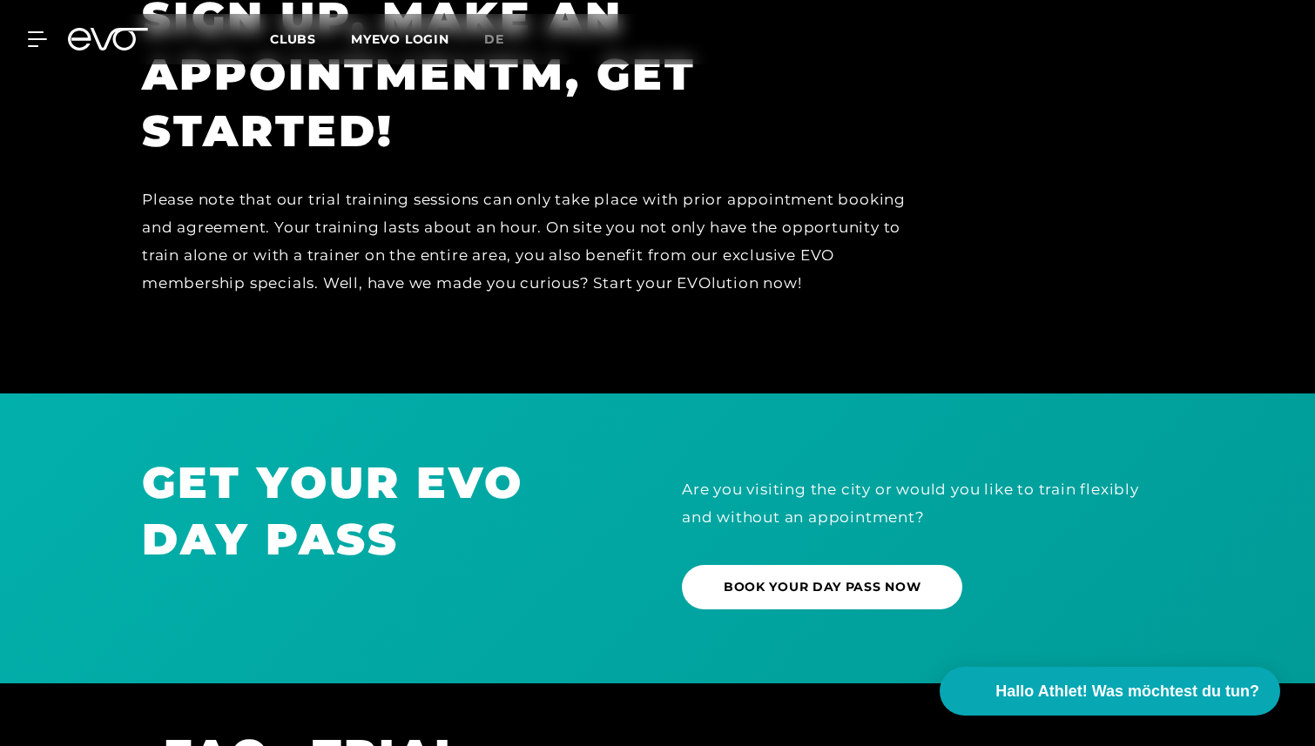
scroll to position [1300, 0]
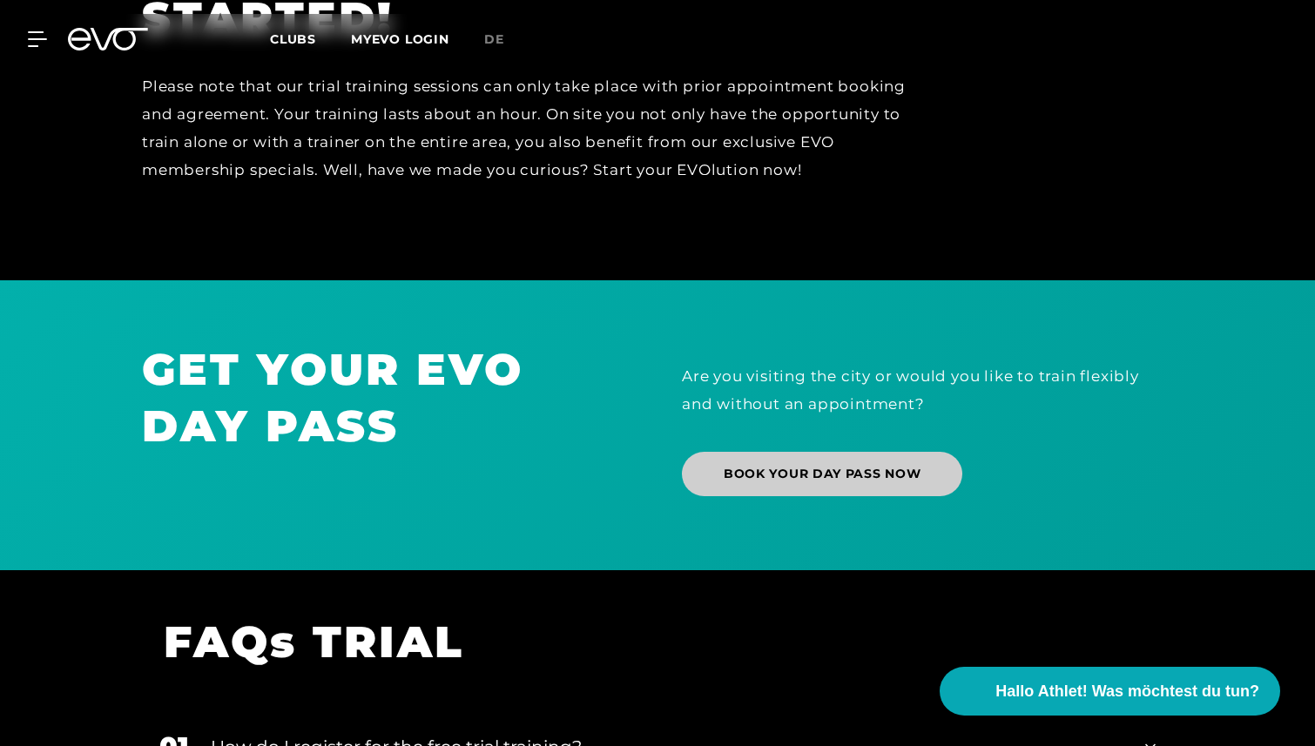
click at [879, 475] on span "BOOK YOUR DAY PASS NOW" at bounding box center [822, 474] width 197 height 18
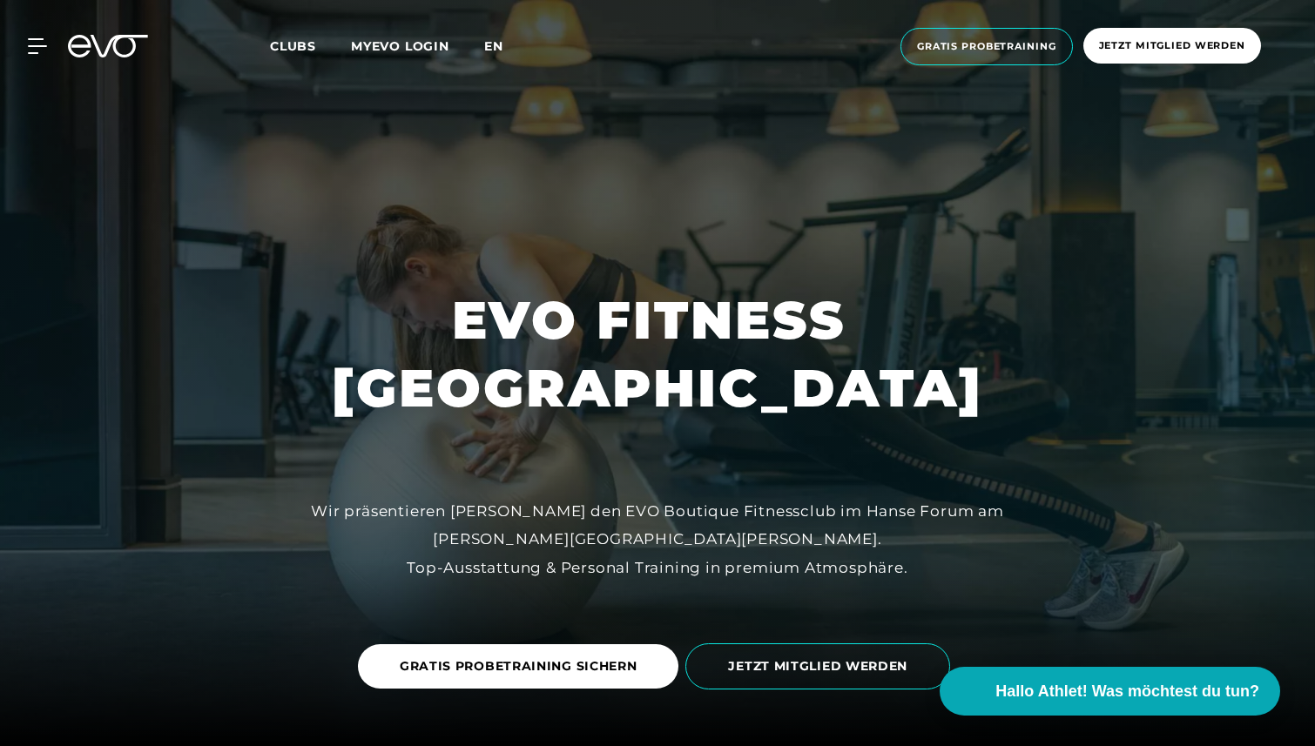
click at [502, 46] on span "en" at bounding box center [493, 46] width 19 height 16
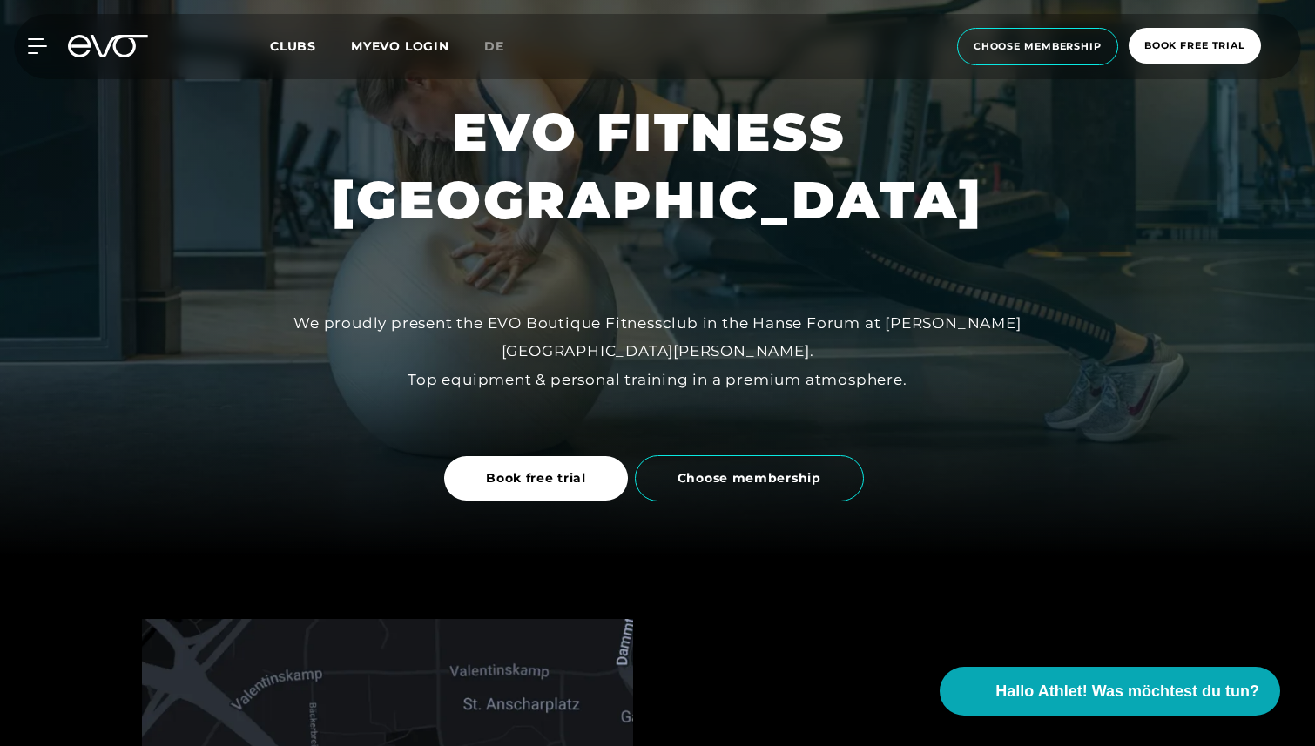
scroll to position [402, 0]
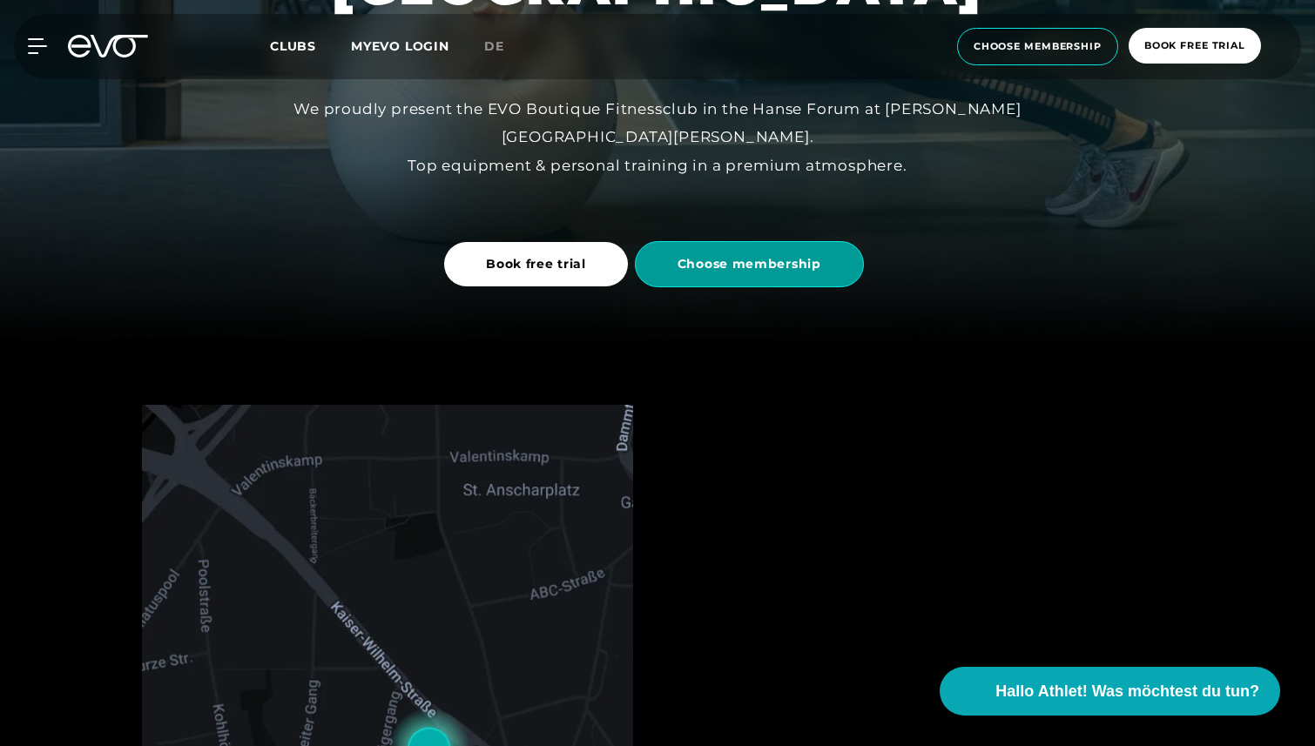
click at [778, 261] on span "Choose membership" at bounding box center [749, 264] width 144 height 18
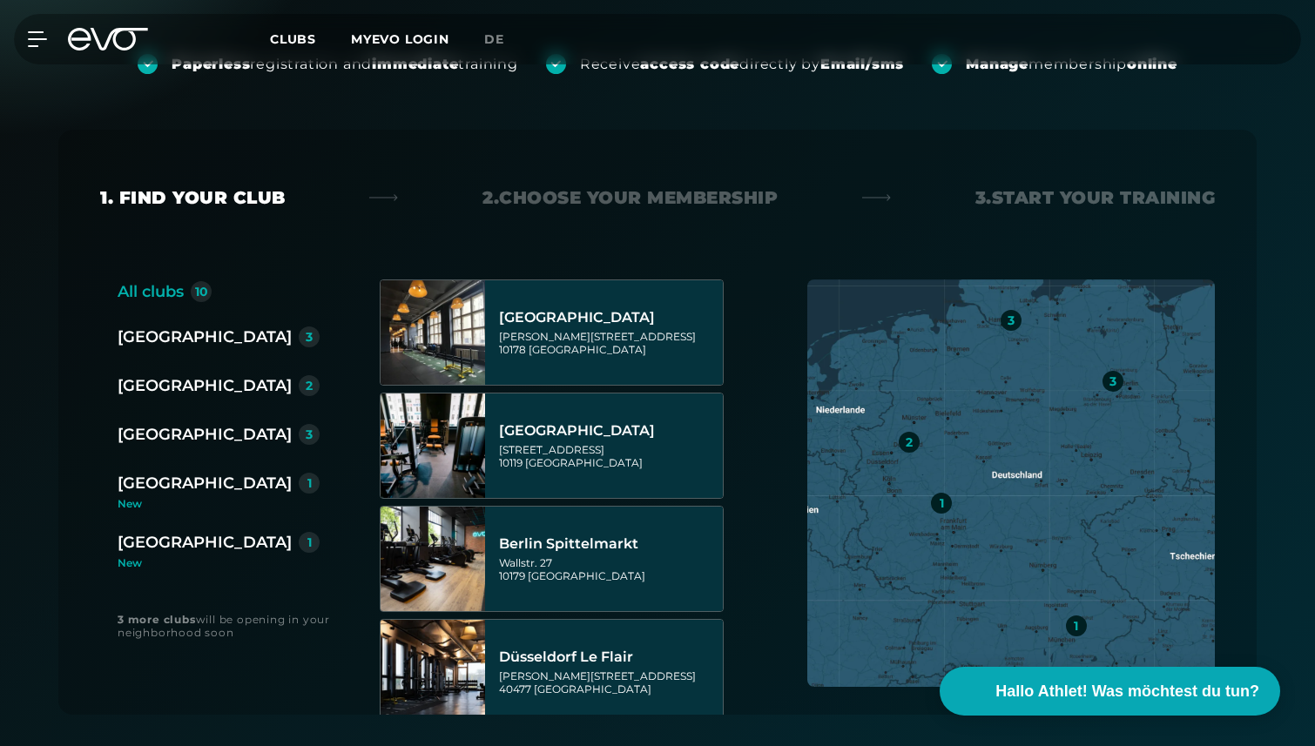
scroll to position [373, 0]
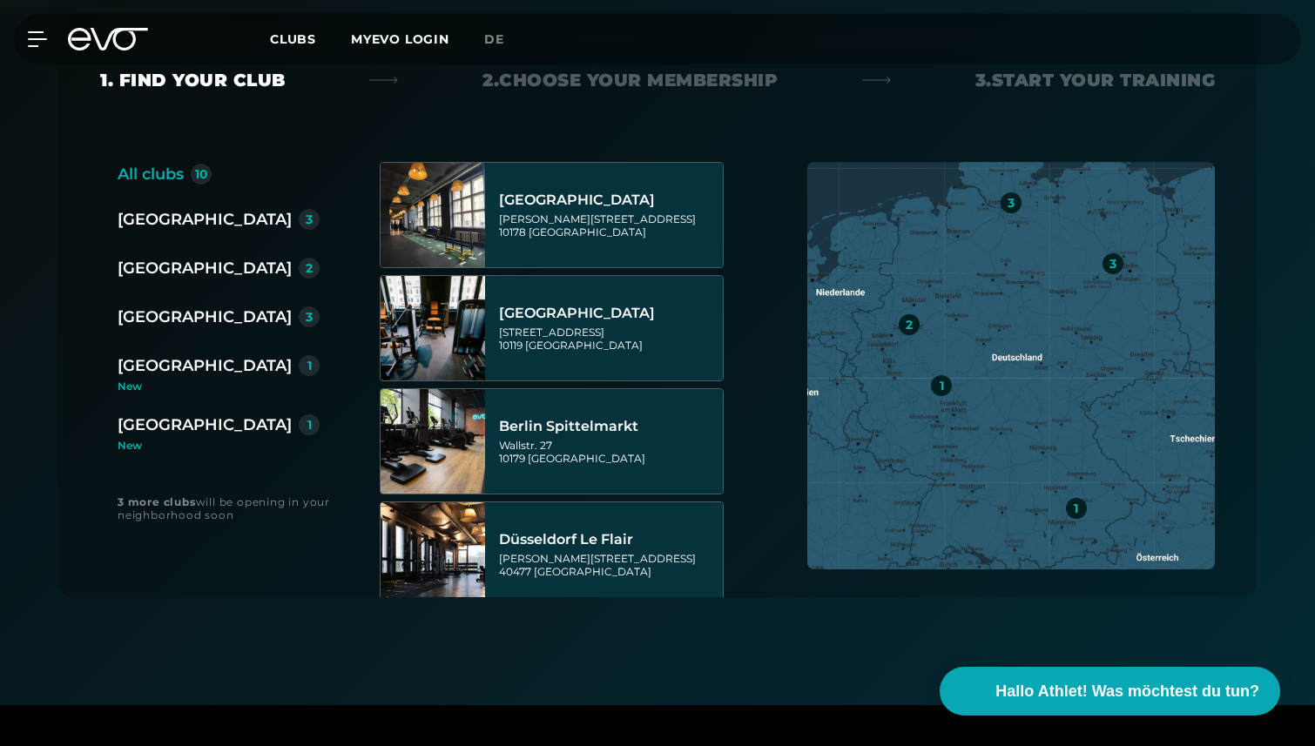
click at [141, 316] on div "[GEOGRAPHIC_DATA]" at bounding box center [205, 317] width 174 height 24
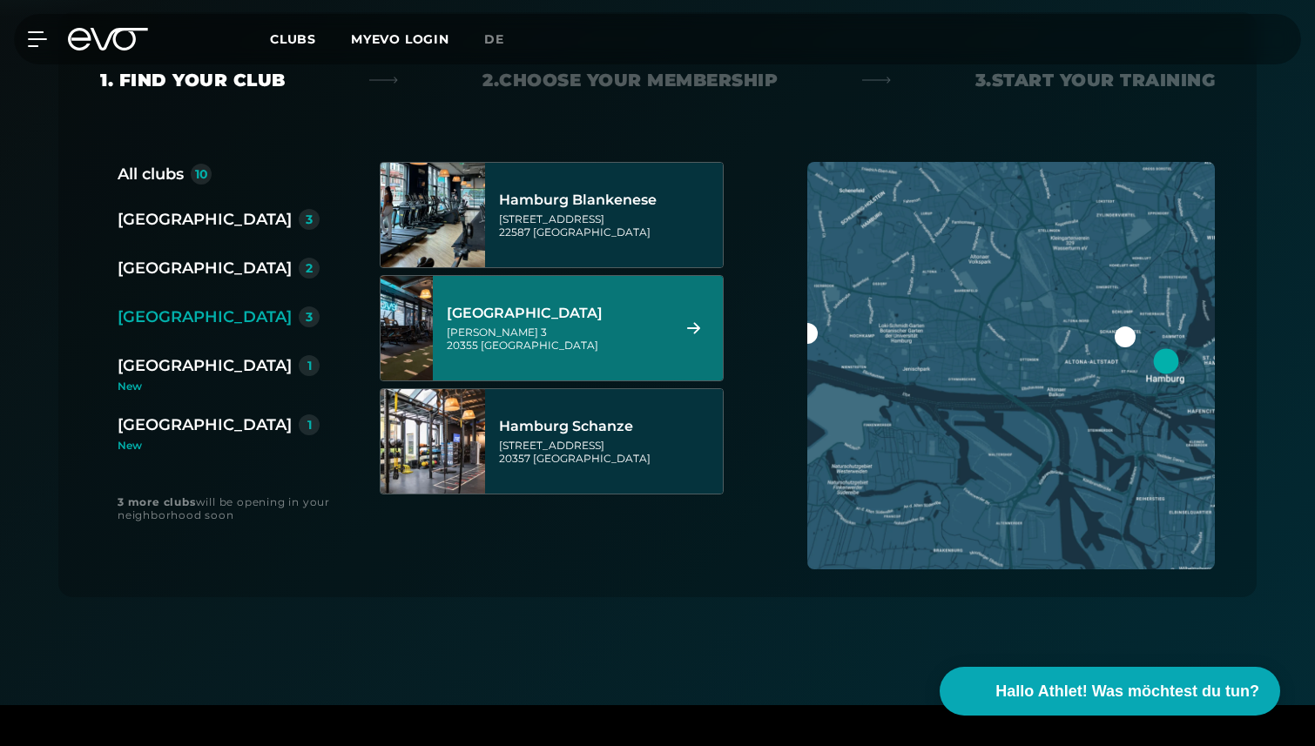
click at [635, 329] on div "[PERSON_NAME] 3 20355 [GEOGRAPHIC_DATA]" at bounding box center [556, 339] width 219 height 26
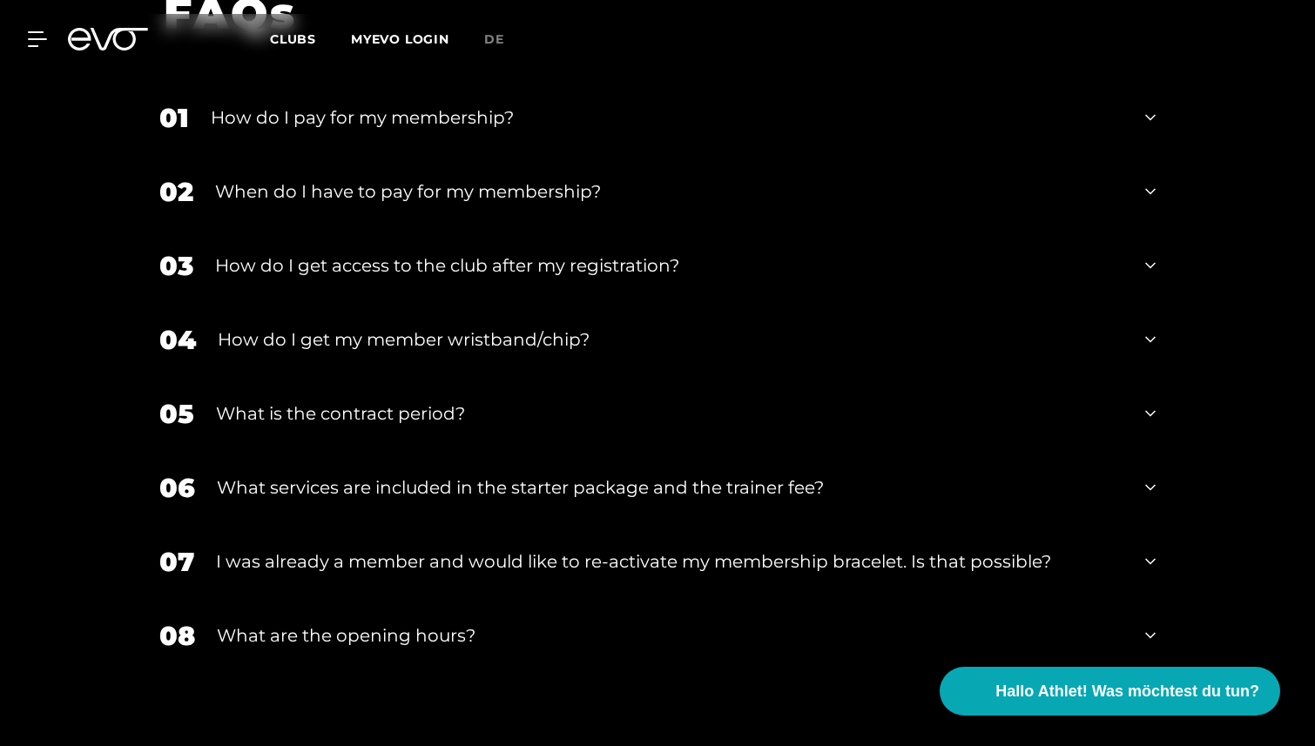
scroll to position [3144, 0]
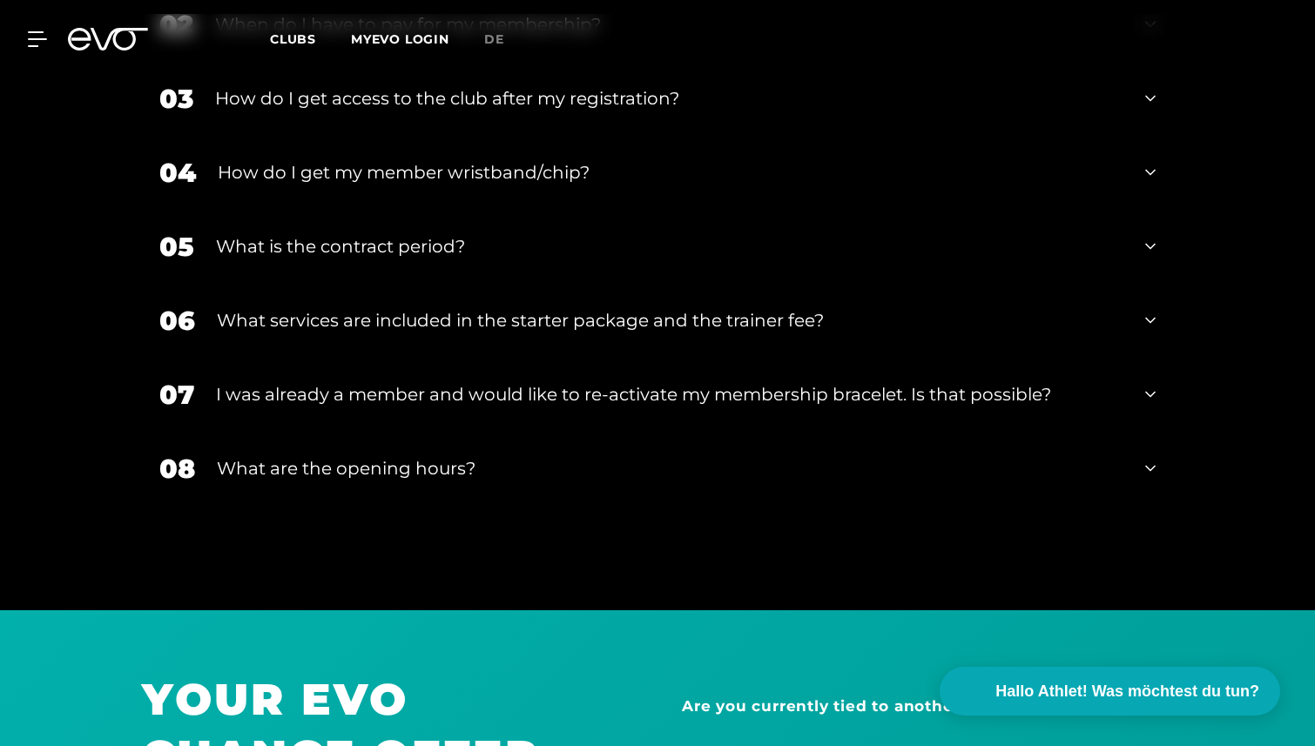
click at [811, 307] on div "What services are included in the starter package and the trainer fee?" at bounding box center [670, 320] width 906 height 26
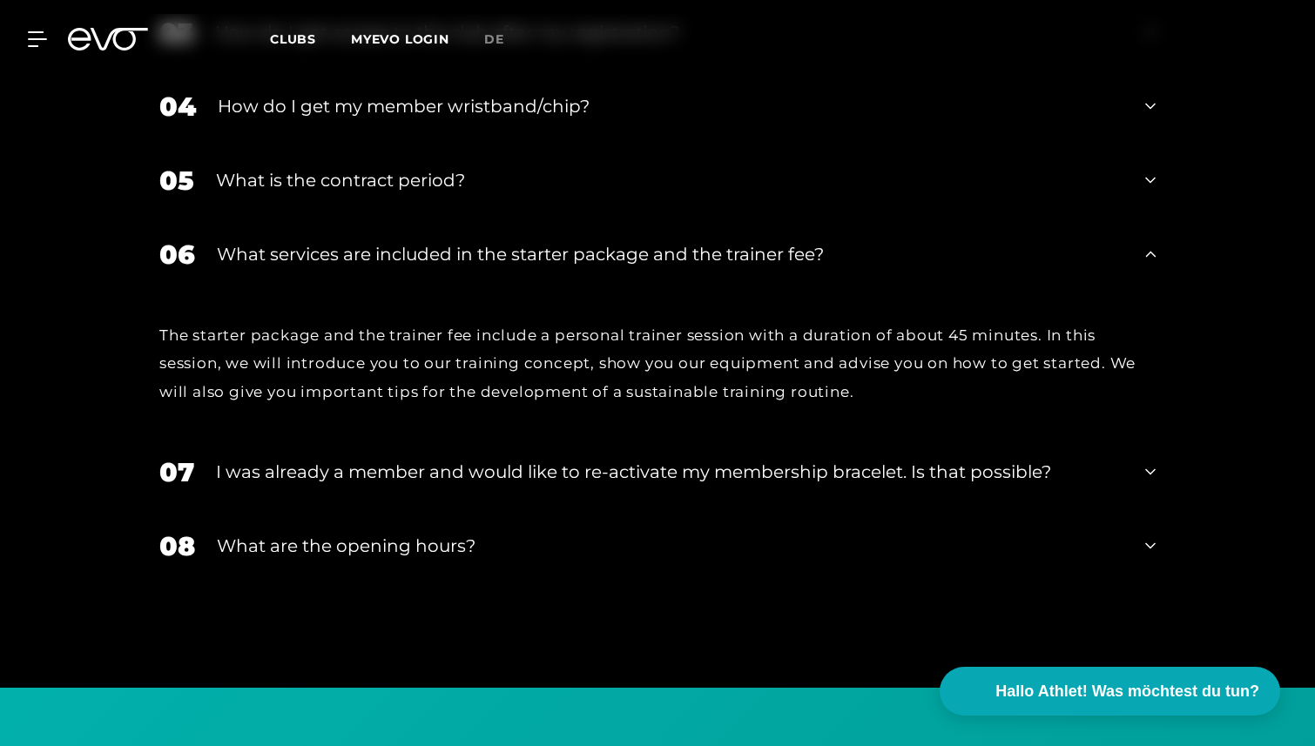
scroll to position [3216, 0]
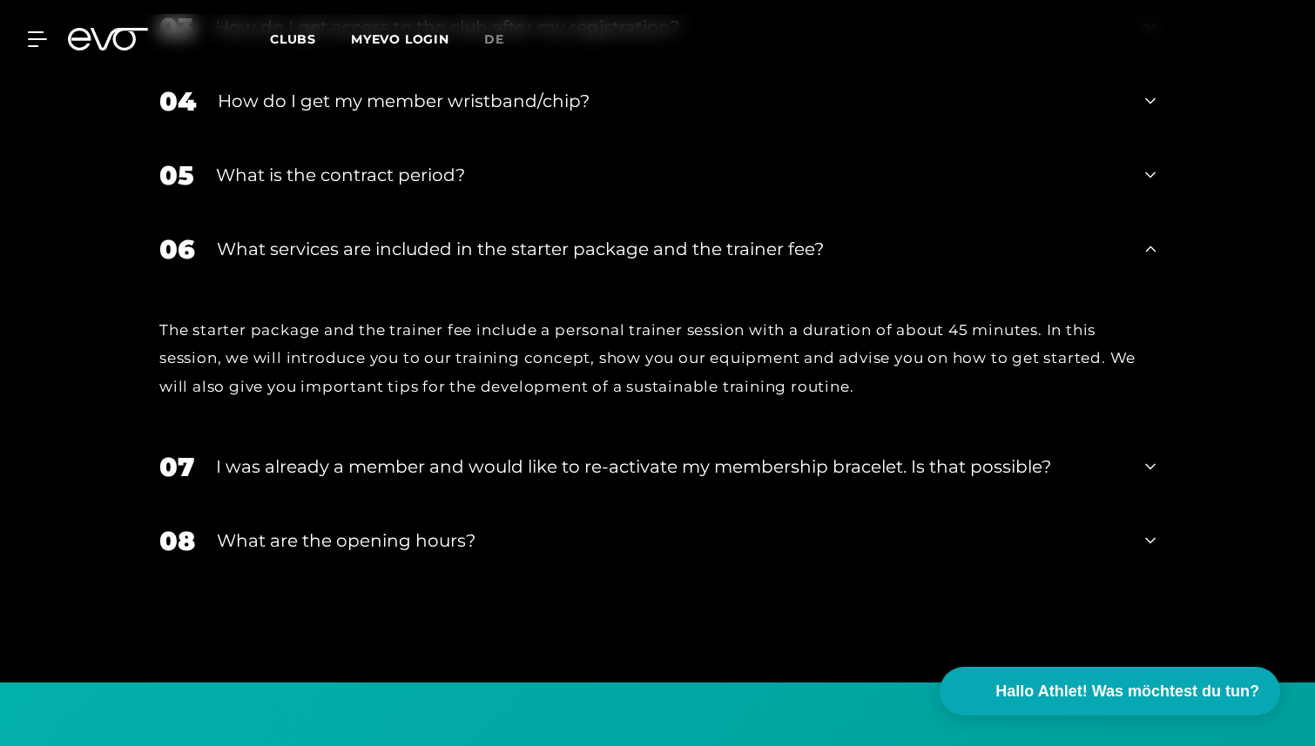
click at [792, 528] on div "What are the opening hours?" at bounding box center [670, 541] width 906 height 26
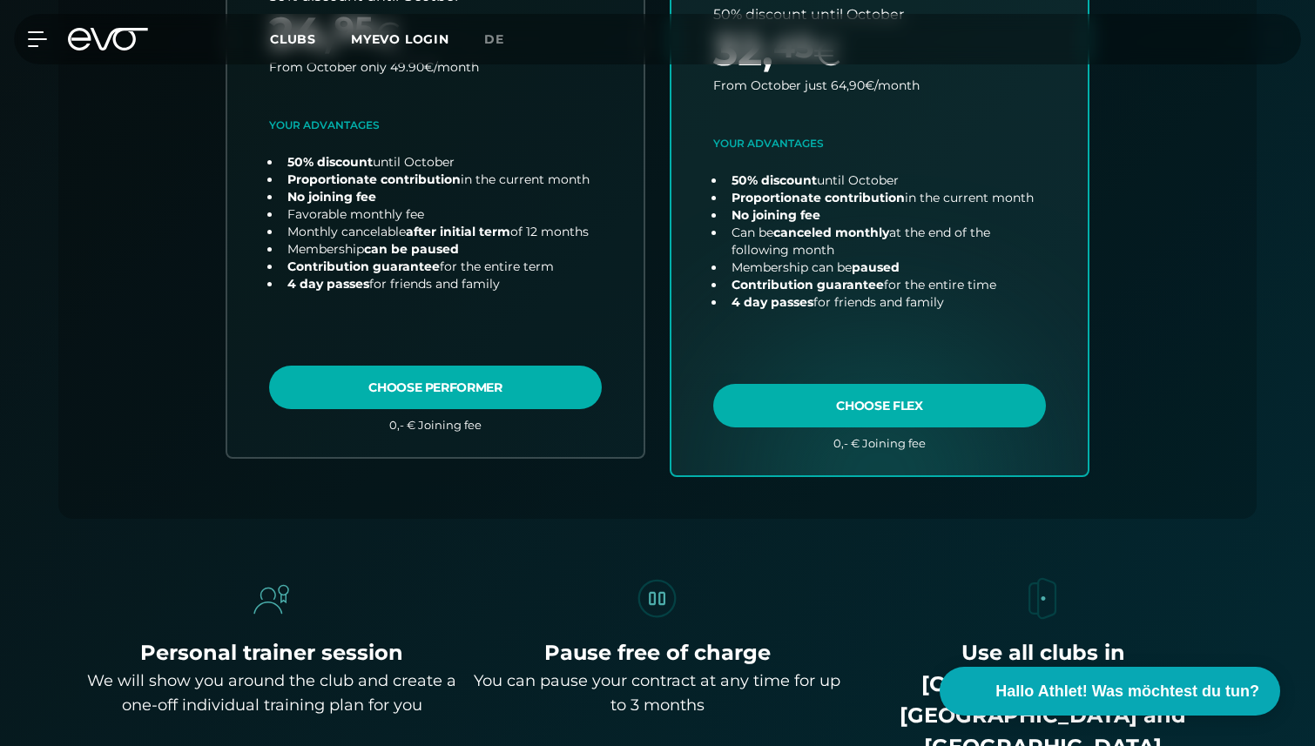
scroll to position [609, 0]
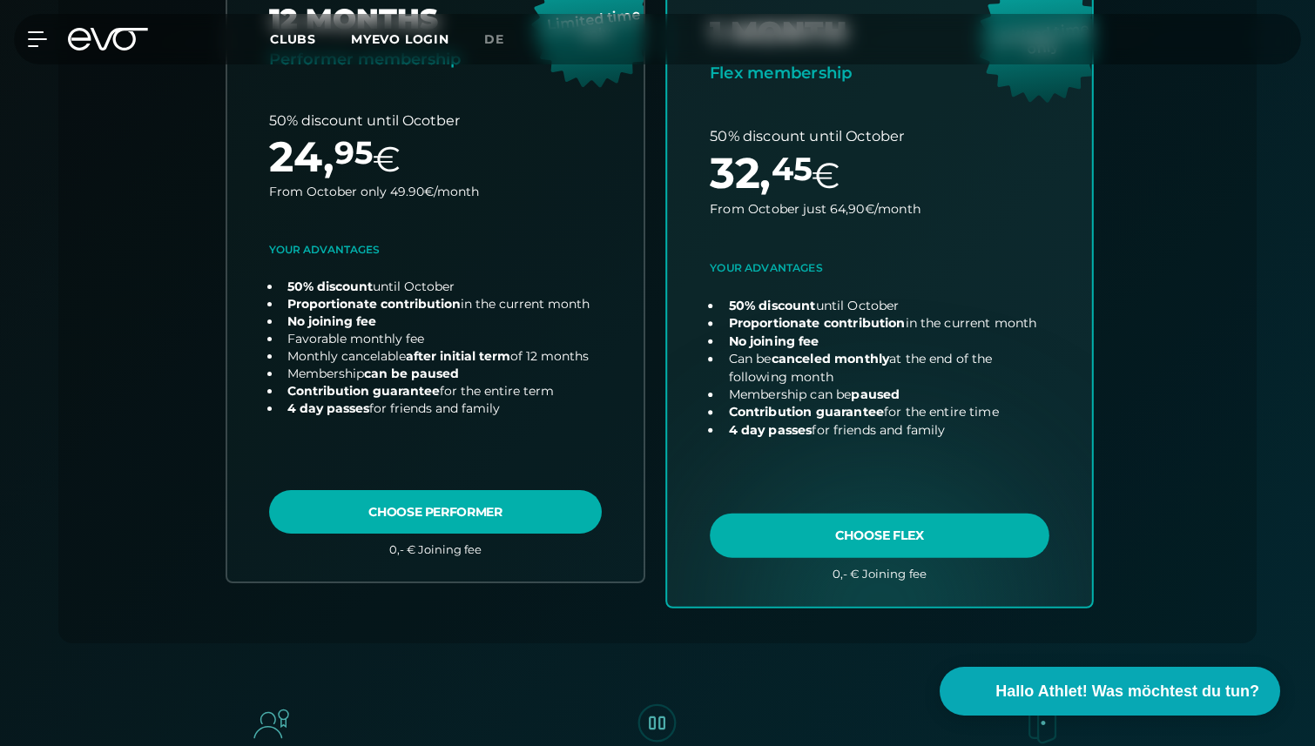
click at [802, 530] on link "choose plan" at bounding box center [879, 263] width 425 height 685
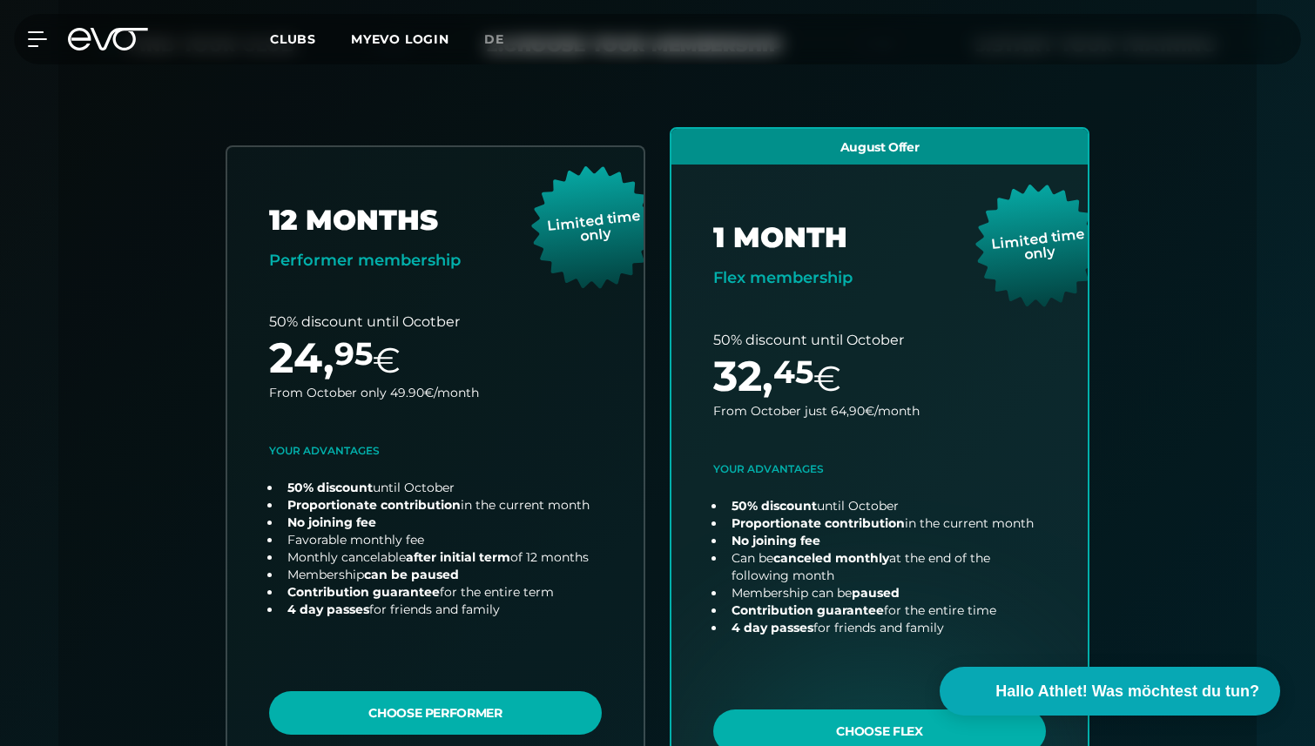
scroll to position [0, 0]
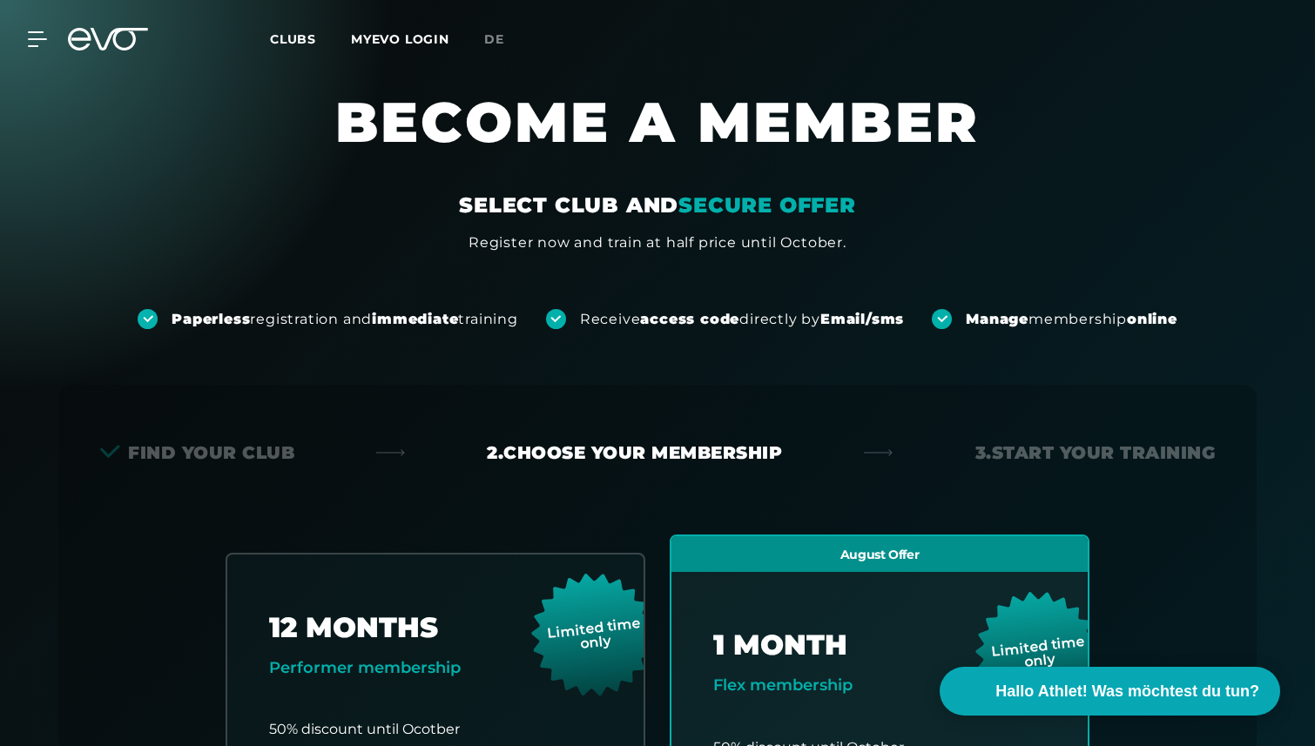
click at [284, 40] on span "Clubs" at bounding box center [293, 39] width 46 height 16
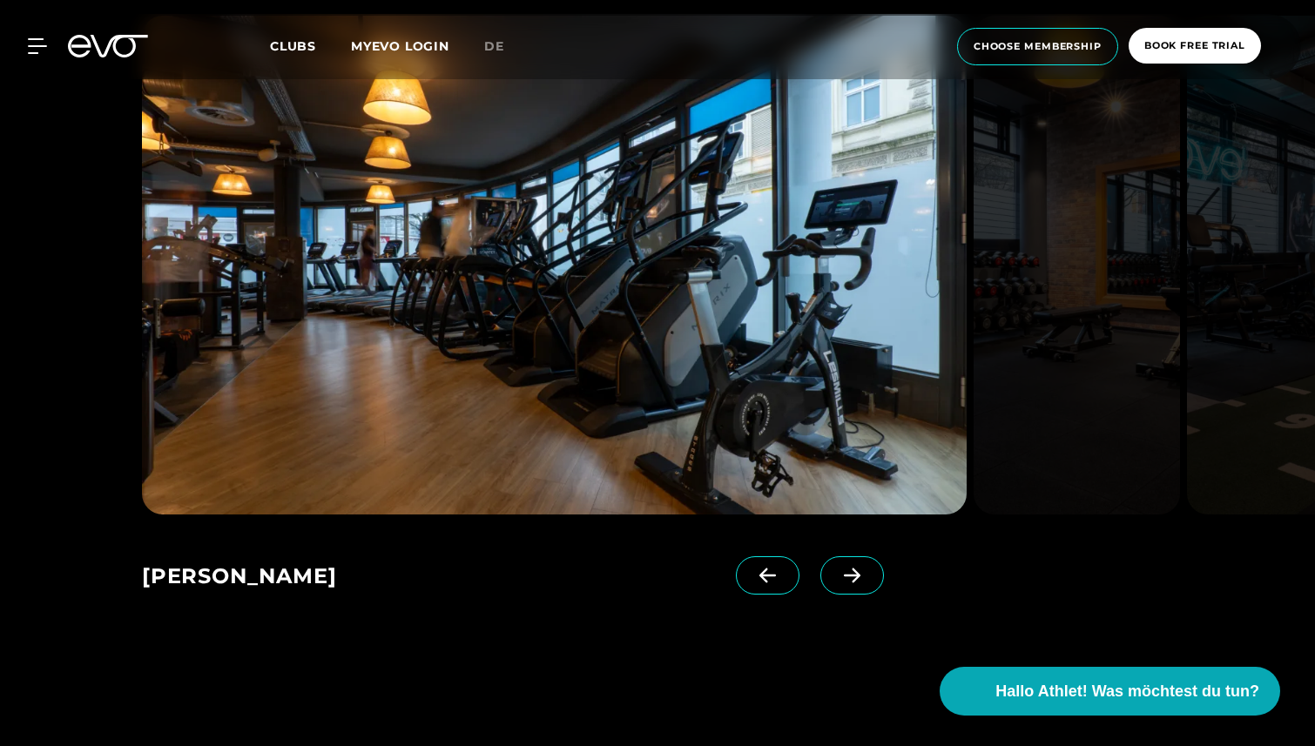
scroll to position [1246, 0]
click at [837, 576] on icon at bounding box center [852, 575] width 30 height 16
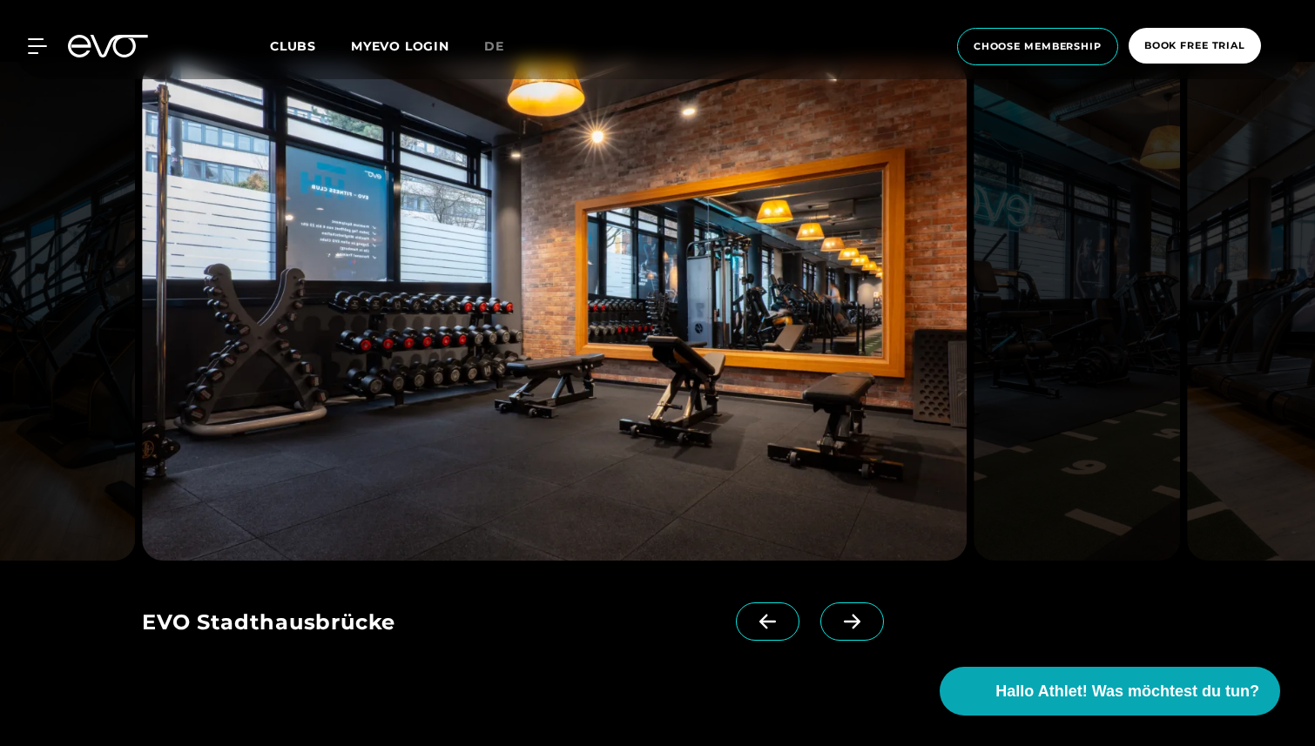
scroll to position [1196, 0]
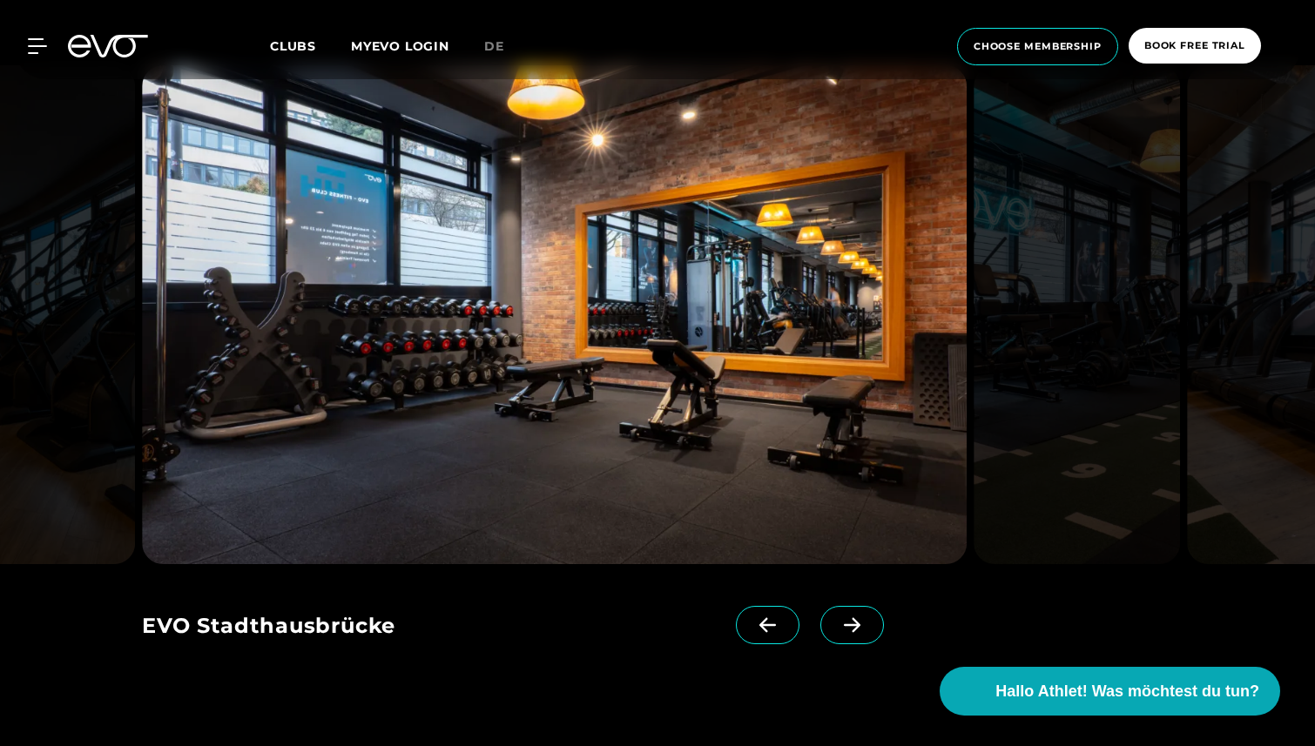
click at [837, 623] on icon at bounding box center [852, 625] width 30 height 16
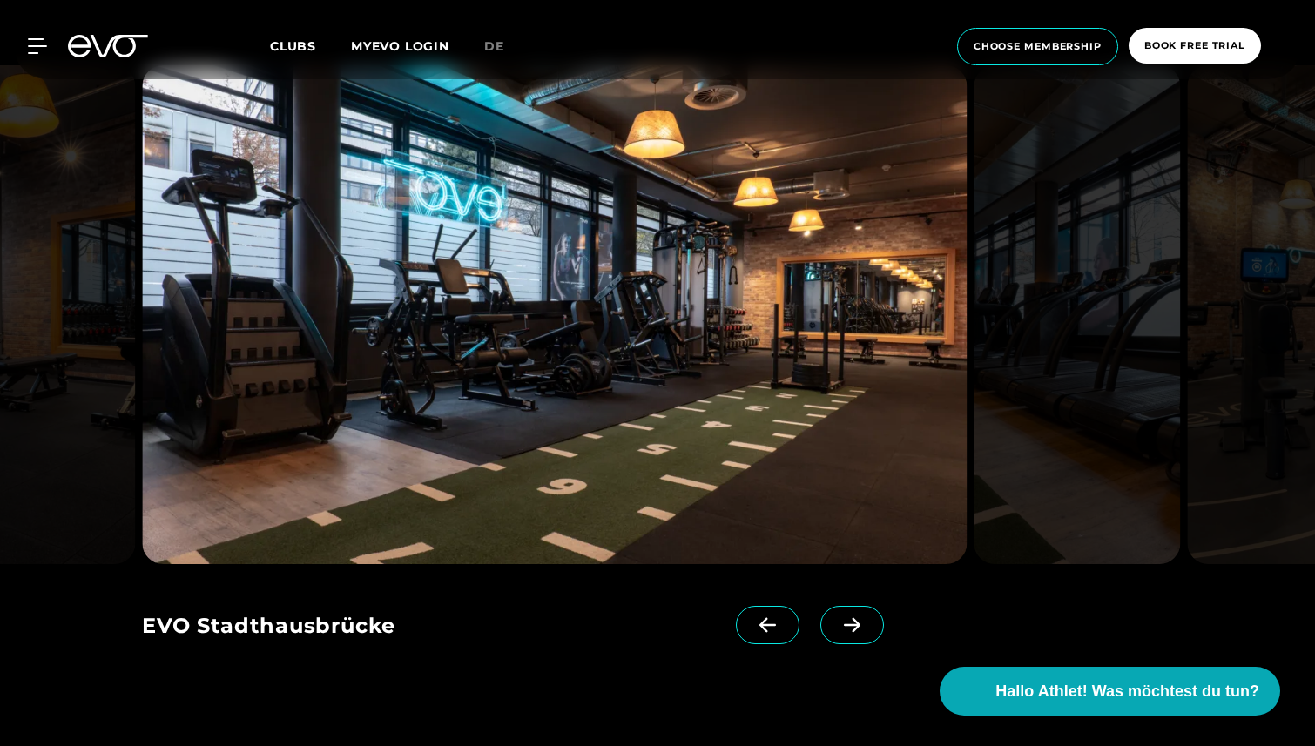
click at [837, 623] on icon at bounding box center [852, 625] width 30 height 16
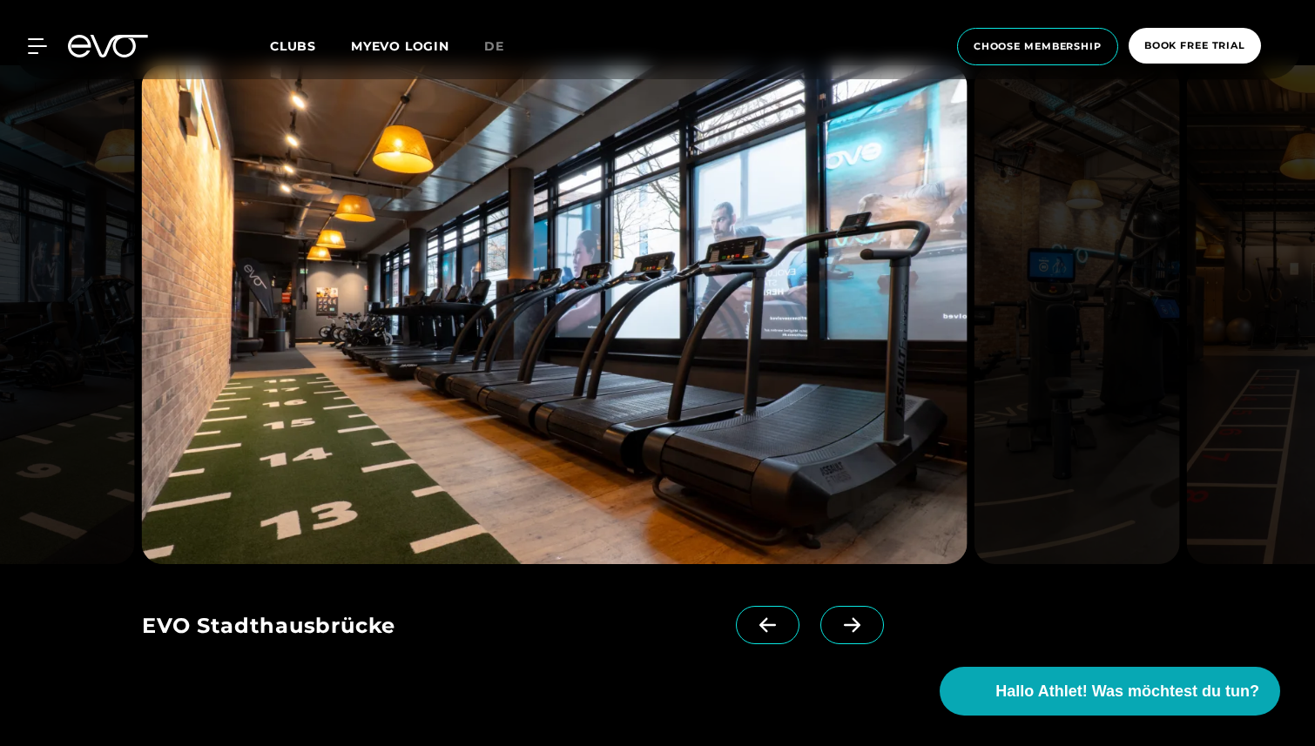
click at [837, 623] on icon at bounding box center [852, 625] width 30 height 16
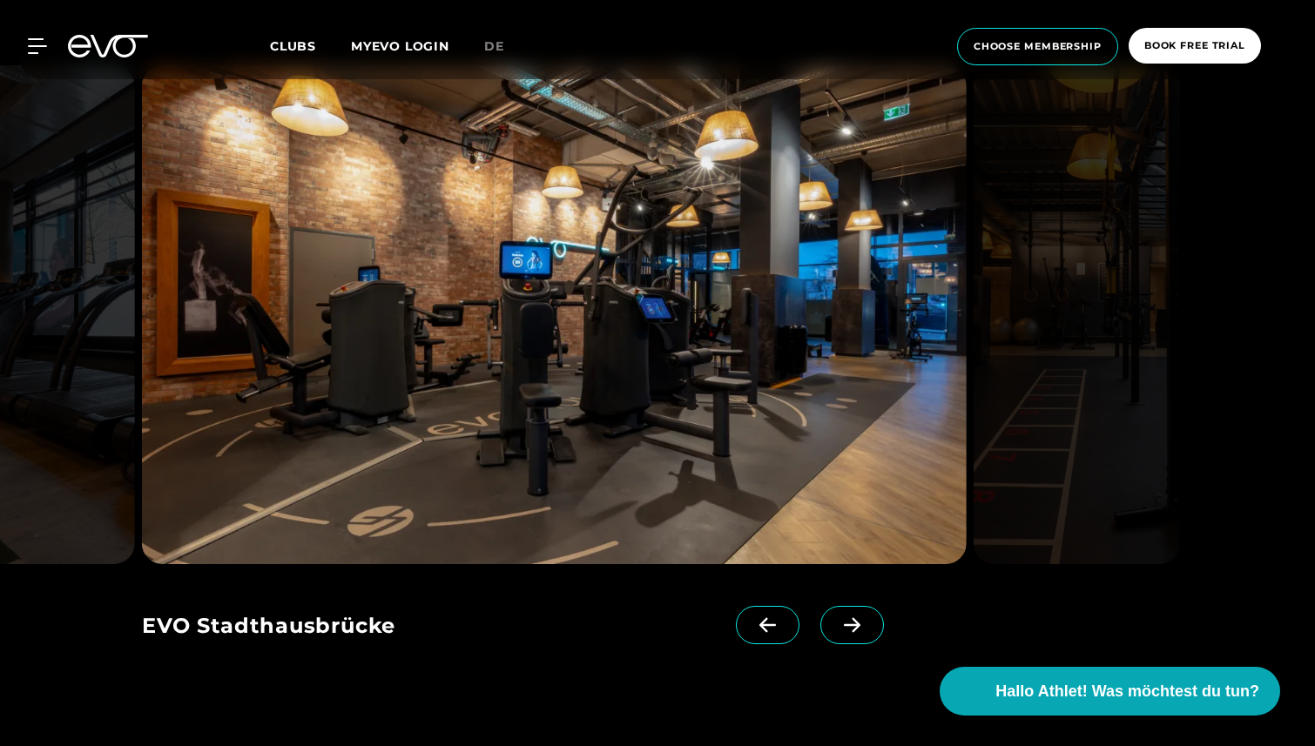
click at [844, 625] on icon at bounding box center [852, 625] width 17 height 15
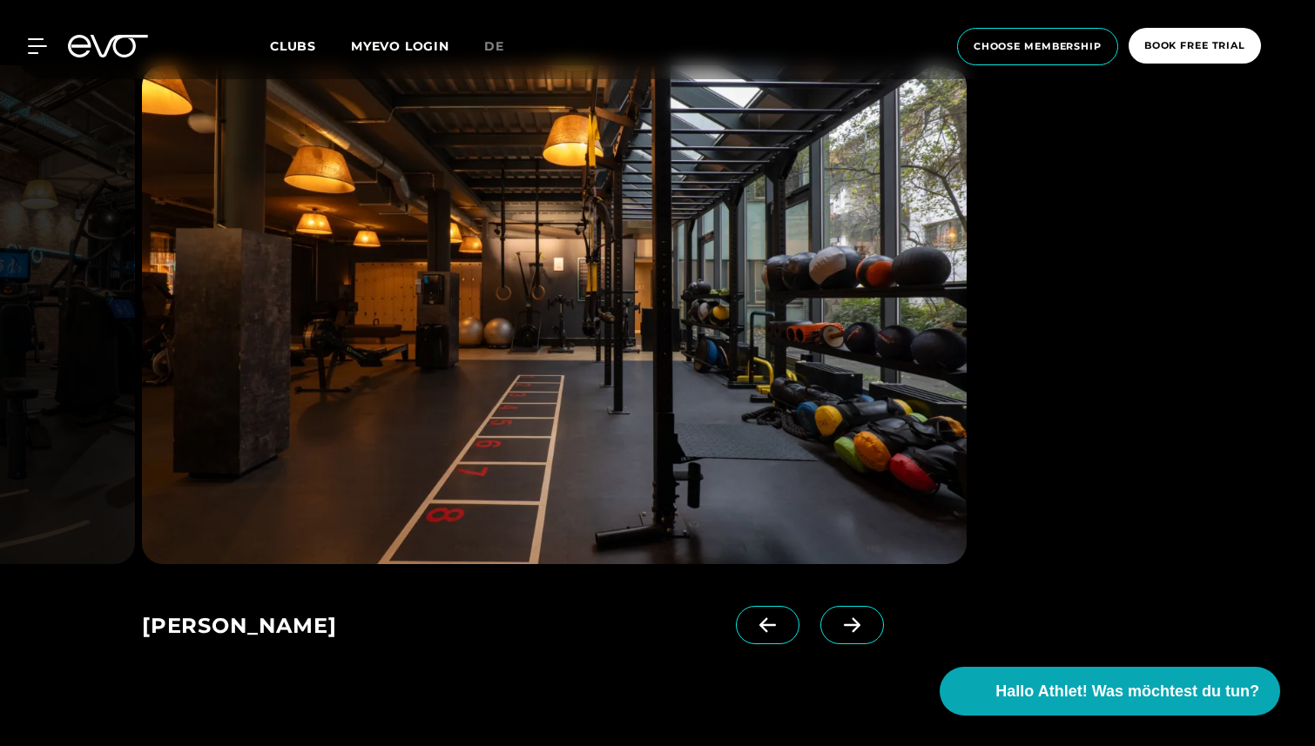
click at [844, 625] on icon at bounding box center [852, 625] width 17 height 15
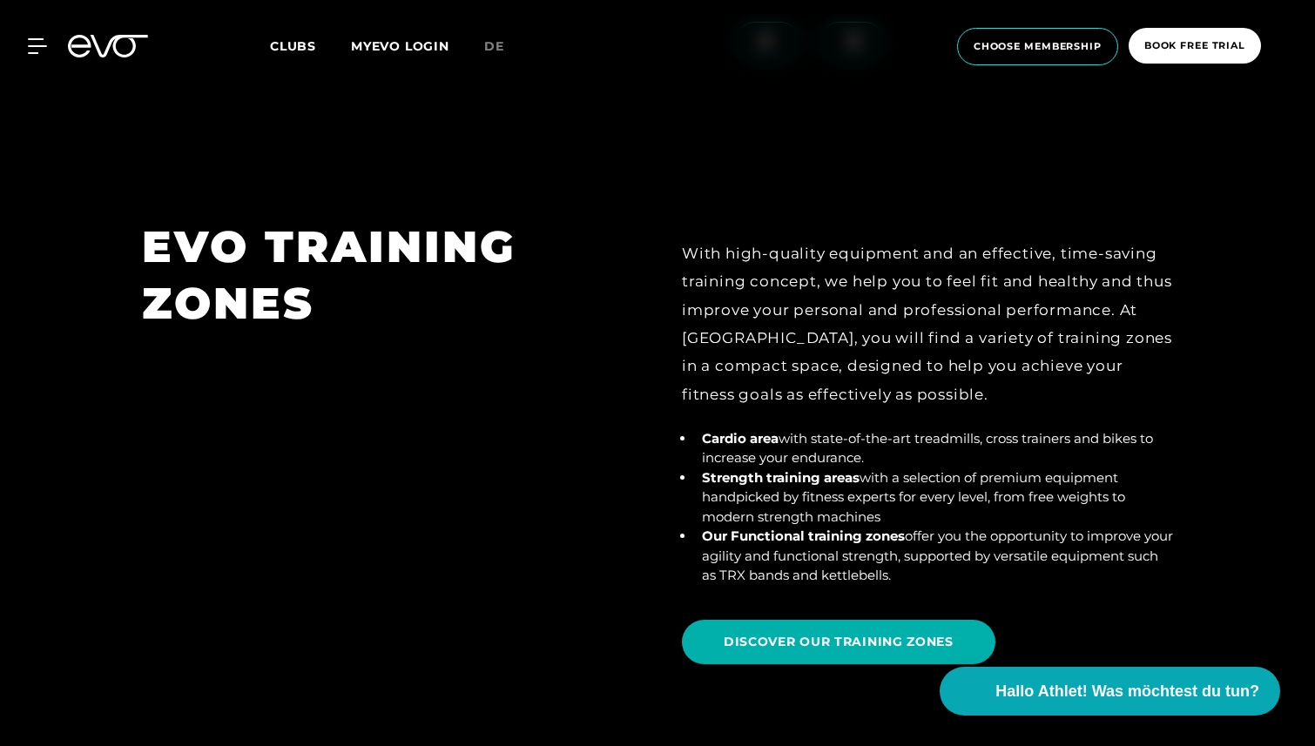
scroll to position [6024, 0]
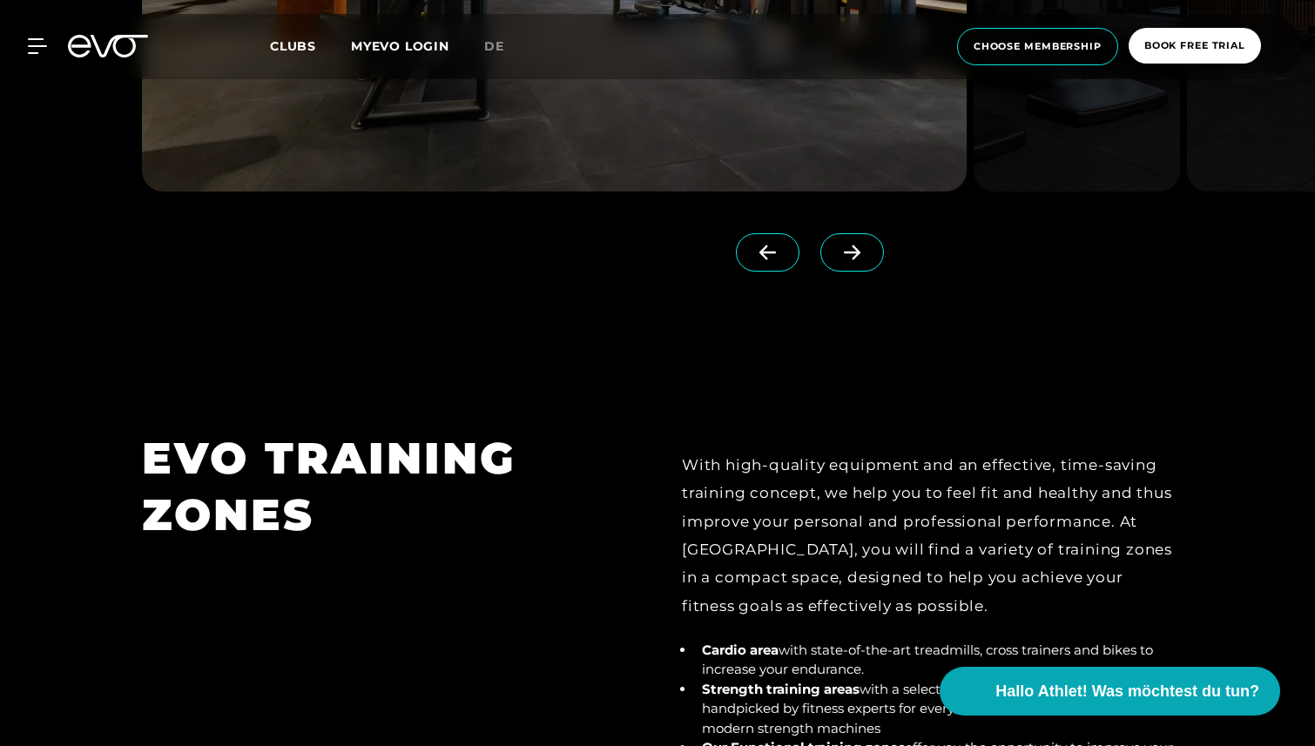
click at [98, 53] on icon at bounding box center [108, 46] width 80 height 23
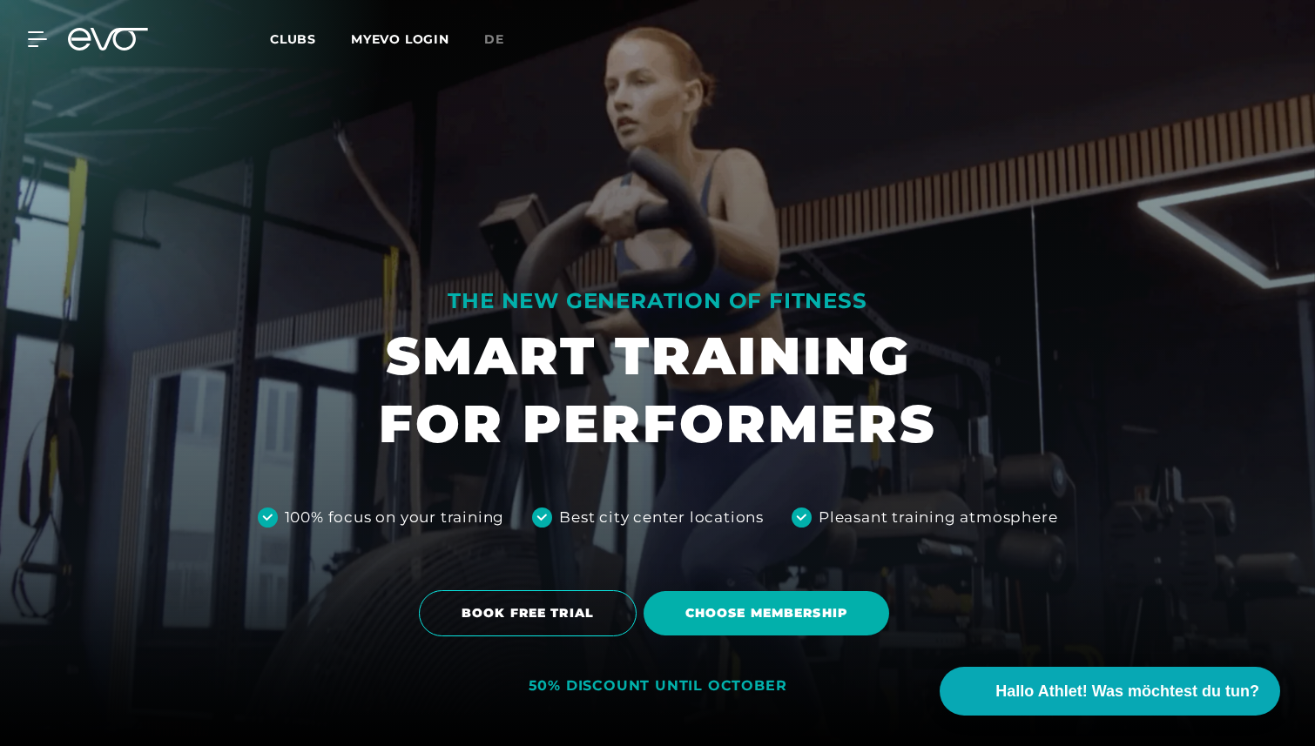
click at [296, 39] on span "Clubs" at bounding box center [293, 39] width 46 height 16
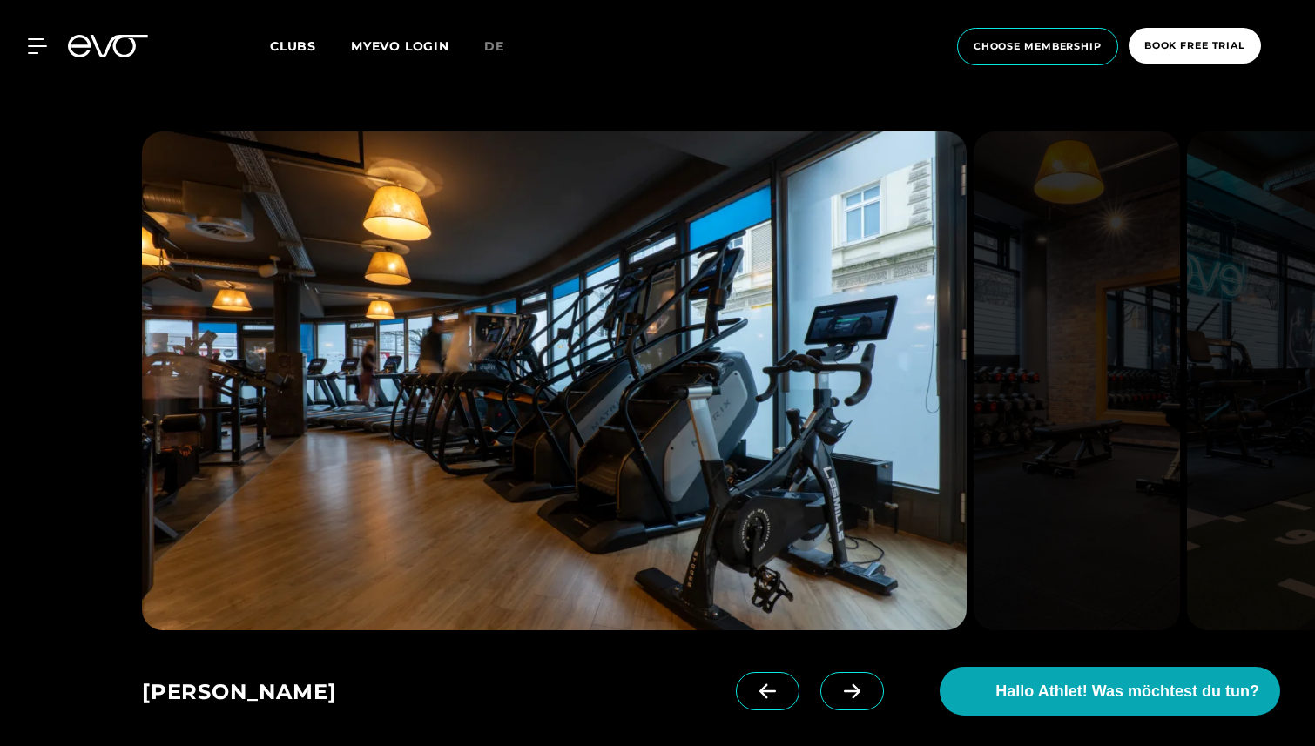
scroll to position [1122, 0]
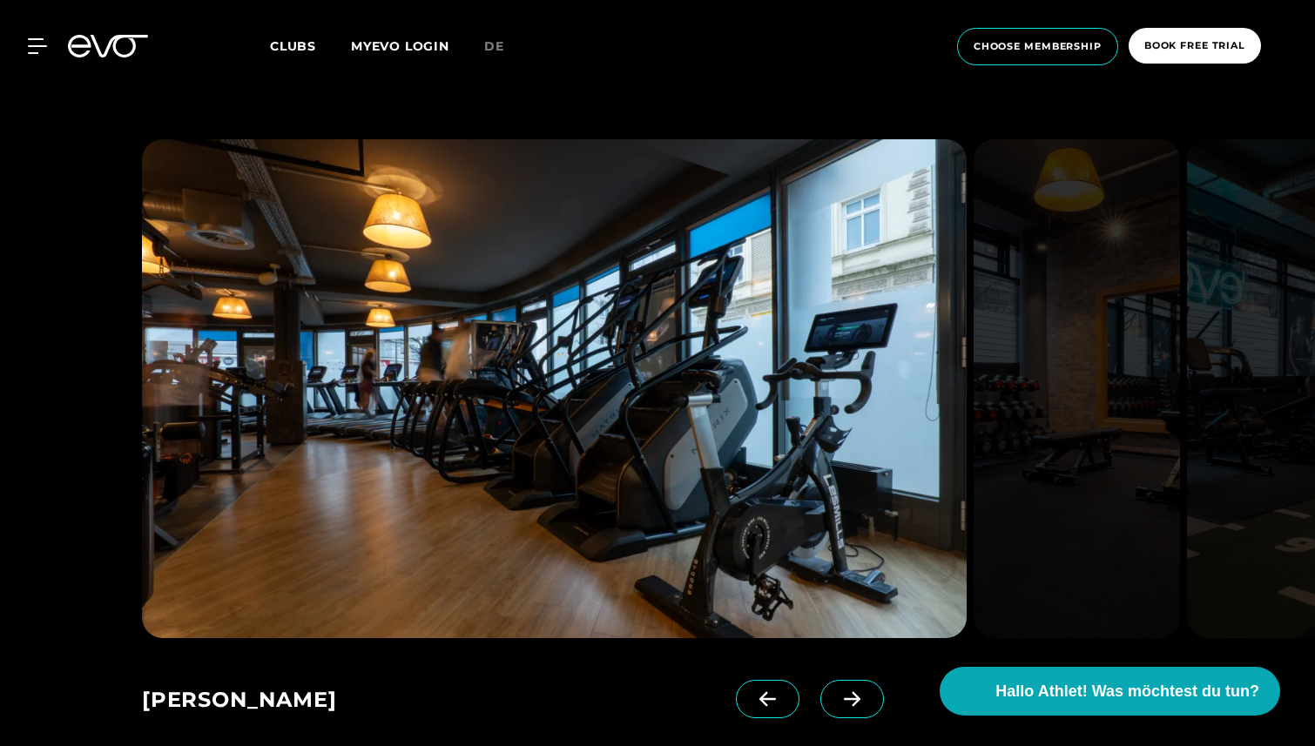
click at [820, 687] on span at bounding box center [852, 699] width 64 height 38
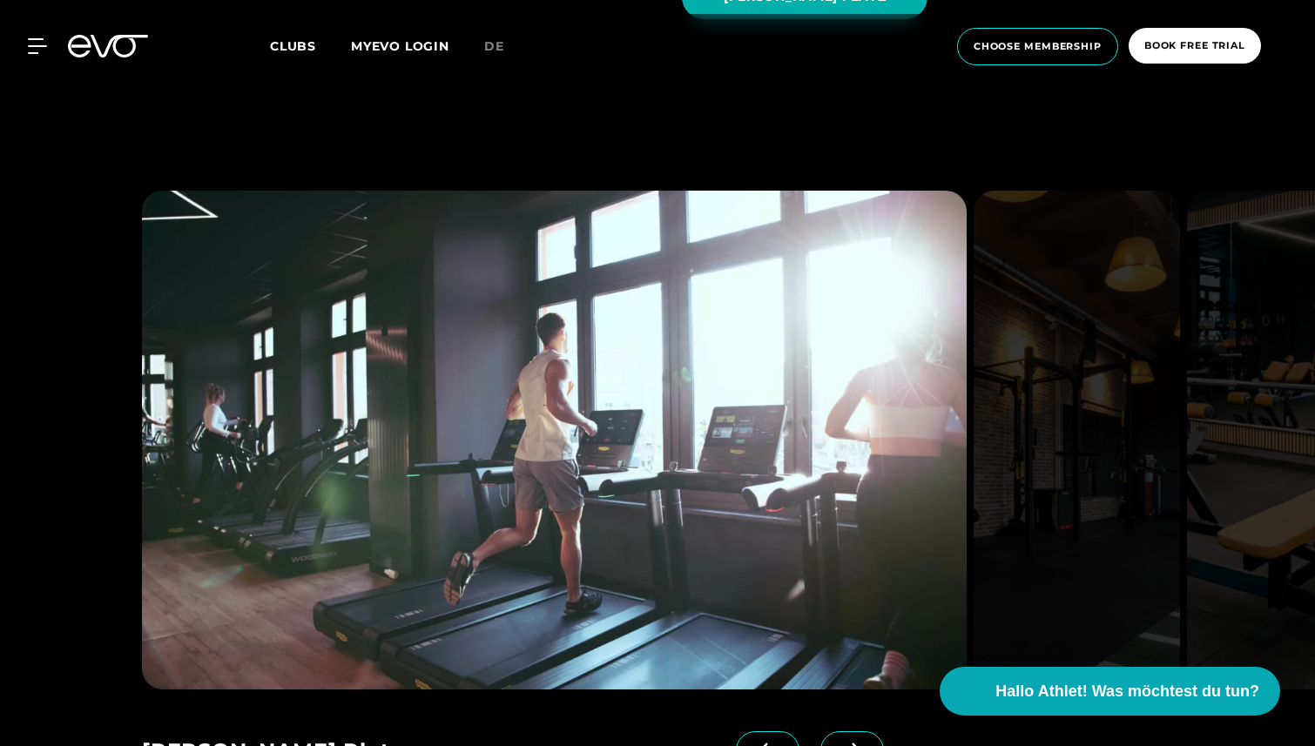
scroll to position [2532, 0]
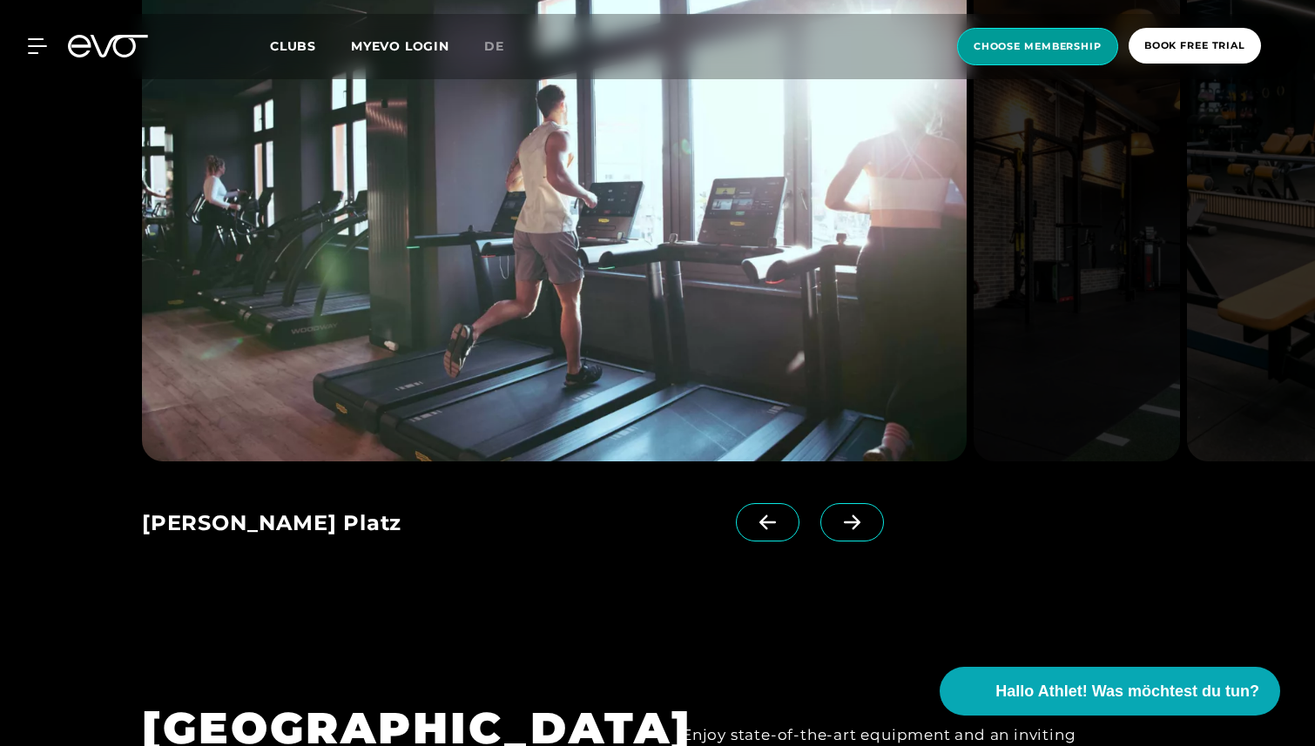
click at [1004, 52] on span "choose membership" at bounding box center [1037, 46] width 128 height 15
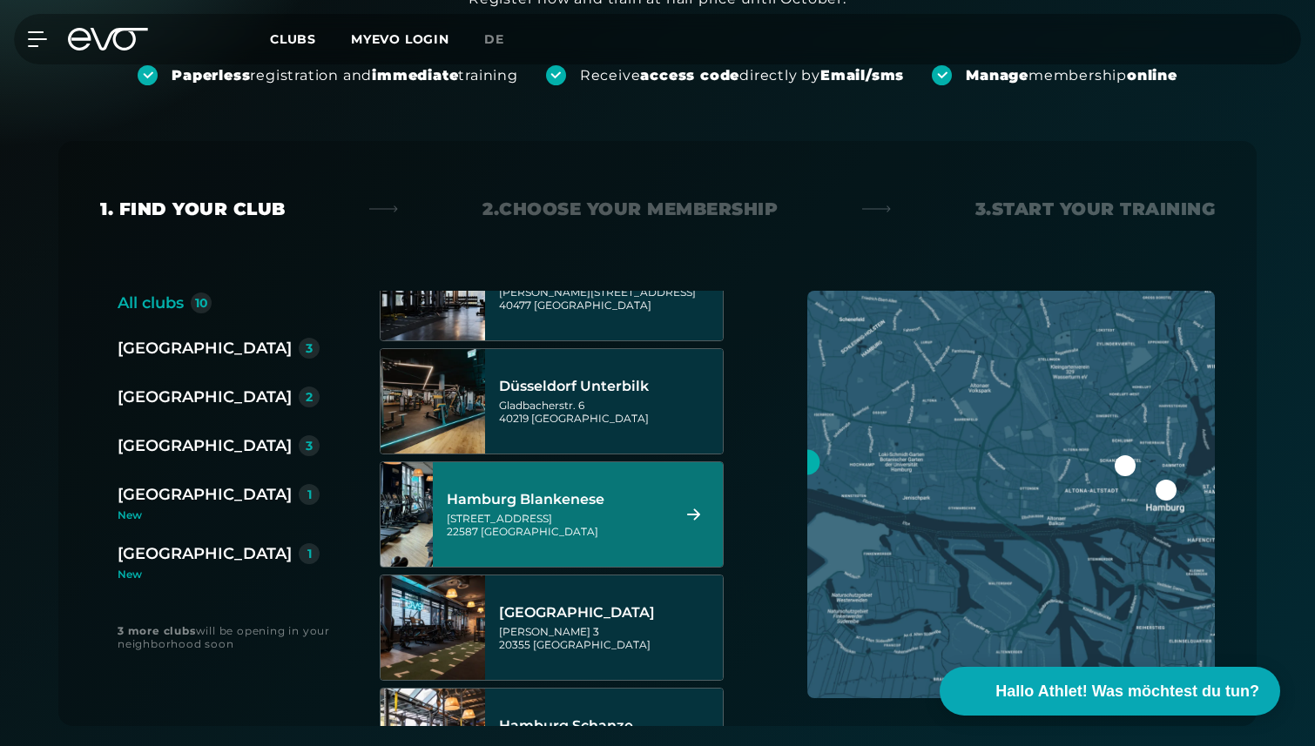
scroll to position [406, 0]
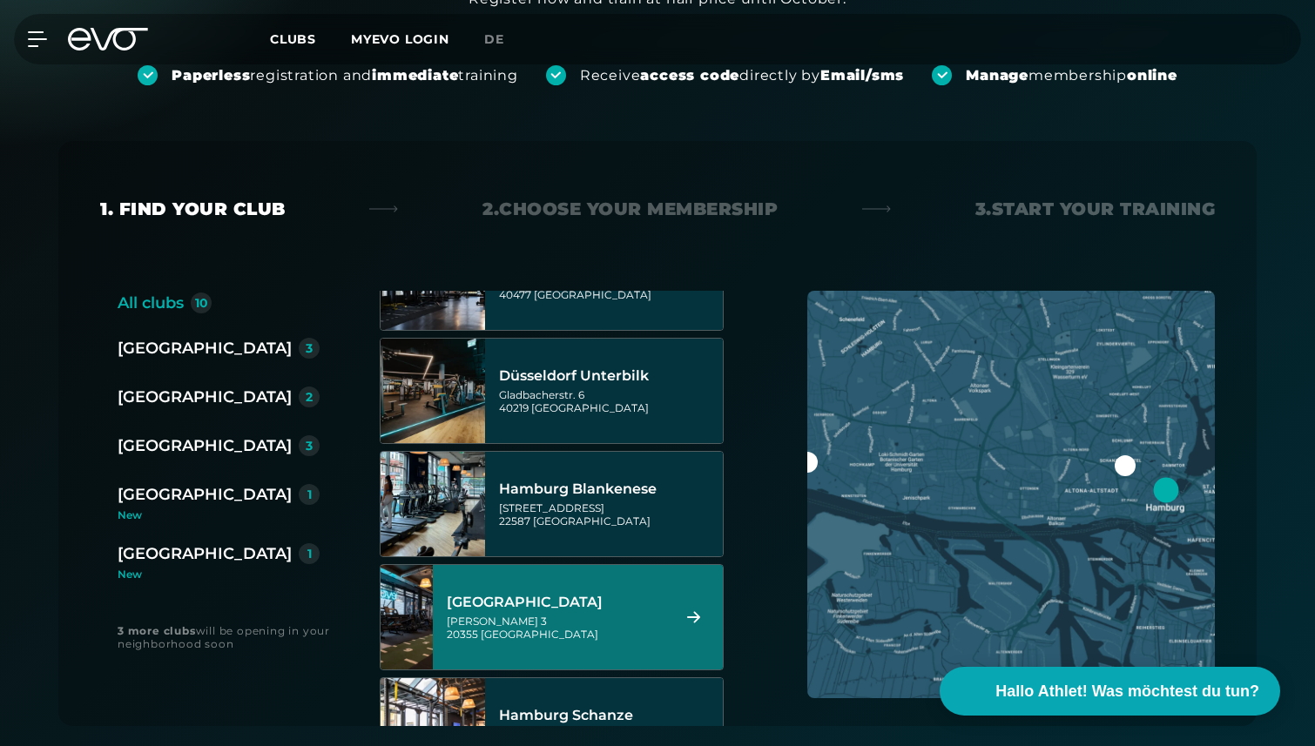
click at [613, 607] on div "[GEOGRAPHIC_DATA]" at bounding box center [556, 602] width 219 height 17
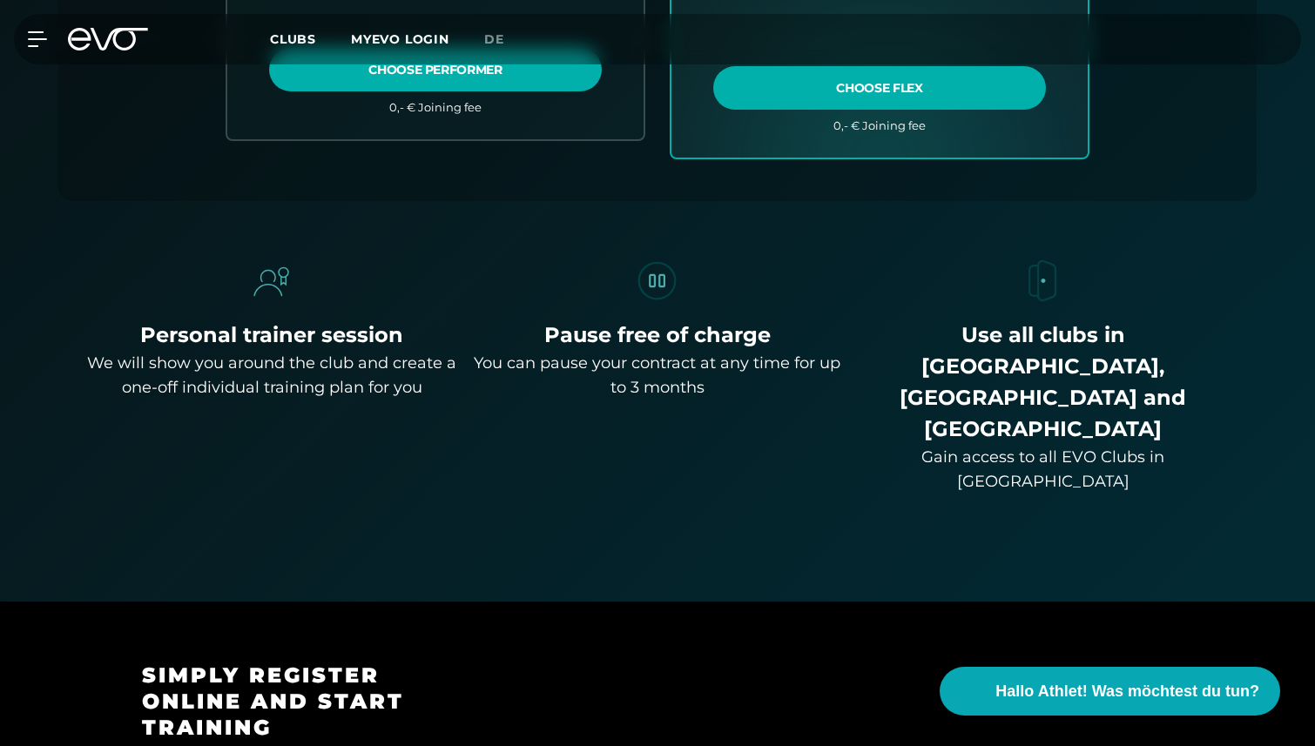
scroll to position [1220, 0]
